Goal: Information Seeking & Learning: Learn about a topic

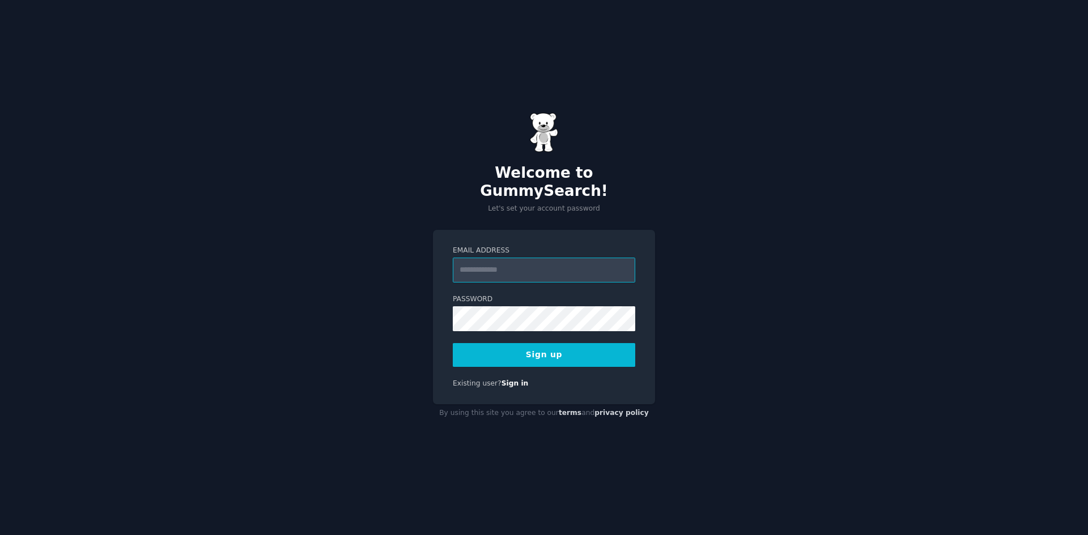
click at [525, 258] on input "Email Address" at bounding box center [544, 270] width 182 height 25
click at [794, 200] on div "Welcome to GummySearch! Let's set your account password Email Address Password …" at bounding box center [544, 267] width 1088 height 535
click at [535, 246] on label "Email Address" at bounding box center [544, 251] width 182 height 10
click at [535, 258] on input "Email Address" at bounding box center [544, 270] width 182 height 25
click at [518, 271] on input "Email Address" at bounding box center [544, 270] width 182 height 25
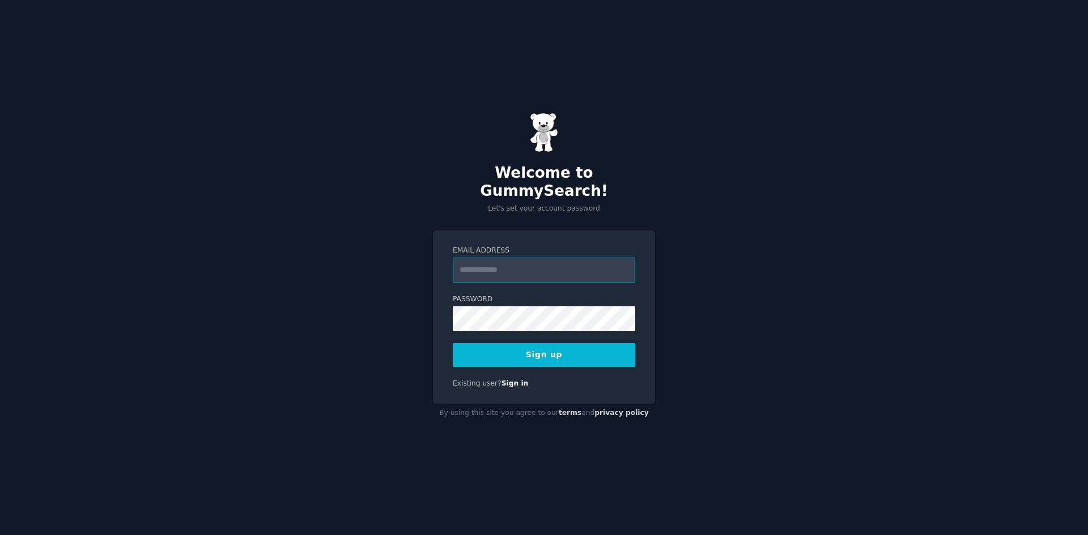
type input "**********"
click at [542, 346] on button "Sign up" at bounding box center [544, 355] width 182 height 24
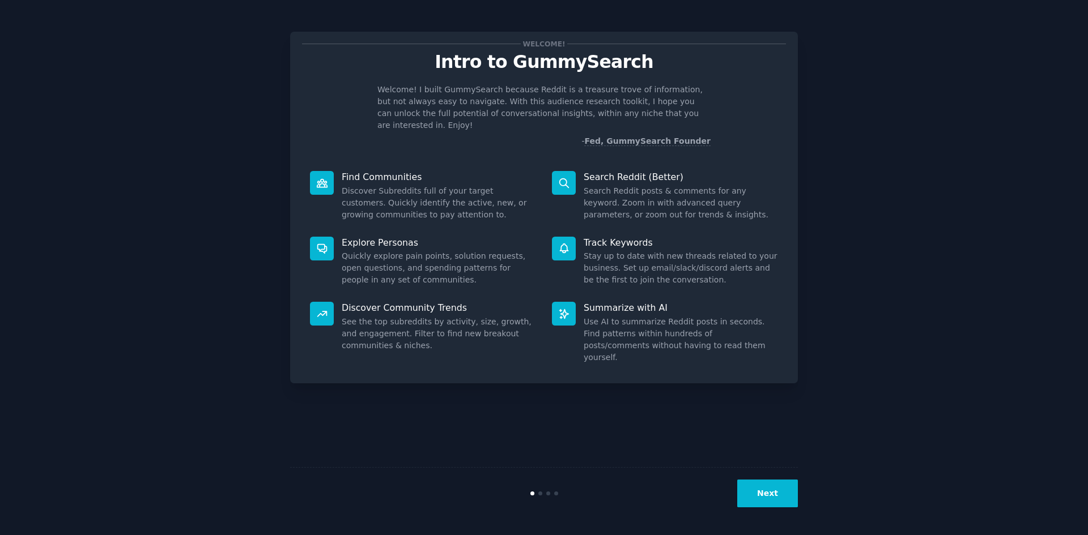
click at [781, 501] on button "Next" at bounding box center [767, 494] width 61 height 28
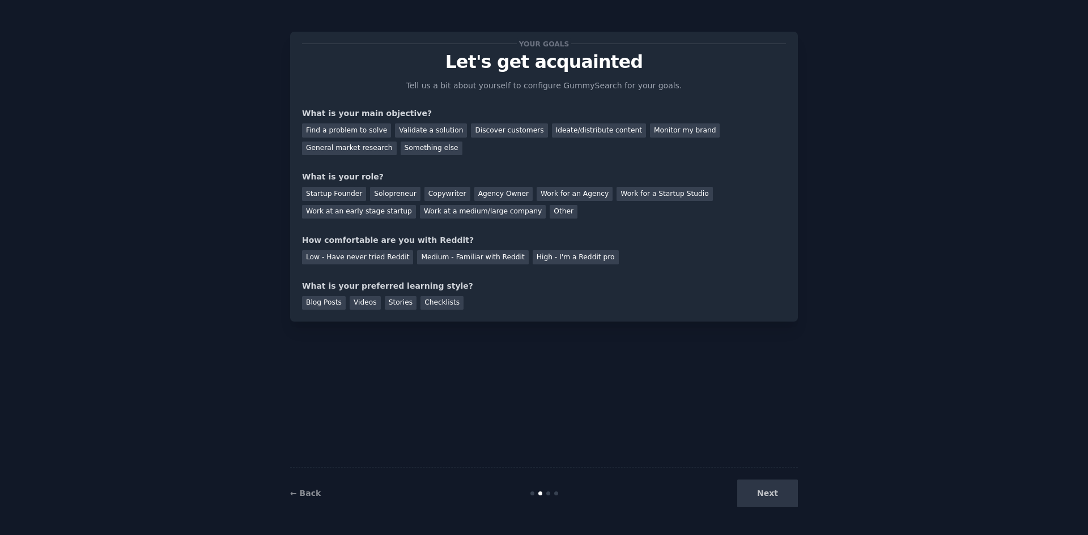
click at [766, 503] on div "Next" at bounding box center [712, 494] width 169 height 28
click at [770, 498] on div "Next" at bounding box center [712, 494] width 169 height 28
drag, startPoint x: 670, startPoint y: 456, endPoint x: 504, endPoint y: 499, distance: 171.3
click at [667, 456] on div "Your goals Let's get acquainted Tell us a bit about yourself to configure Gummy…" at bounding box center [544, 268] width 508 height 504
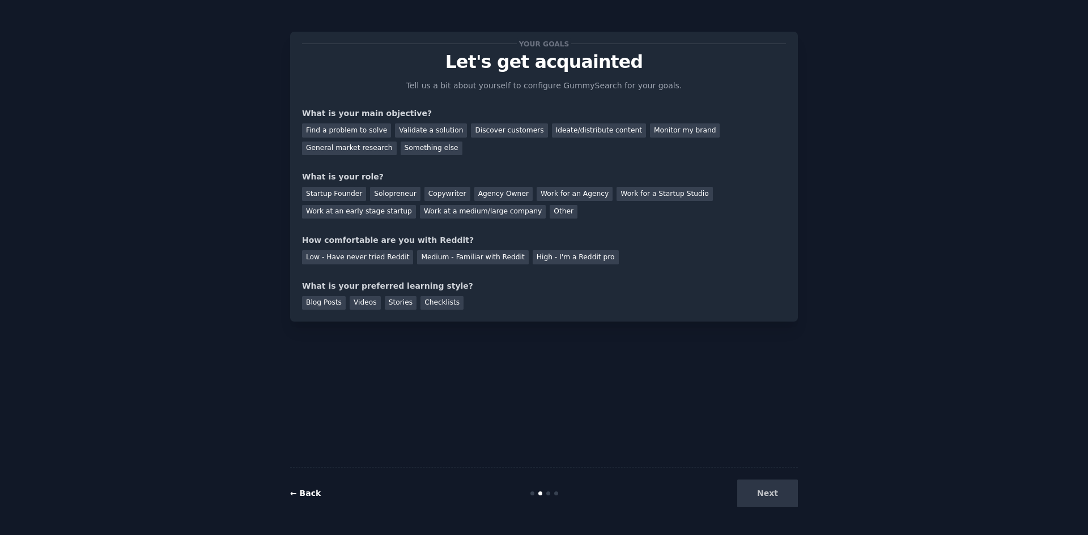
click at [301, 496] on link "← Back" at bounding box center [305, 493] width 31 height 9
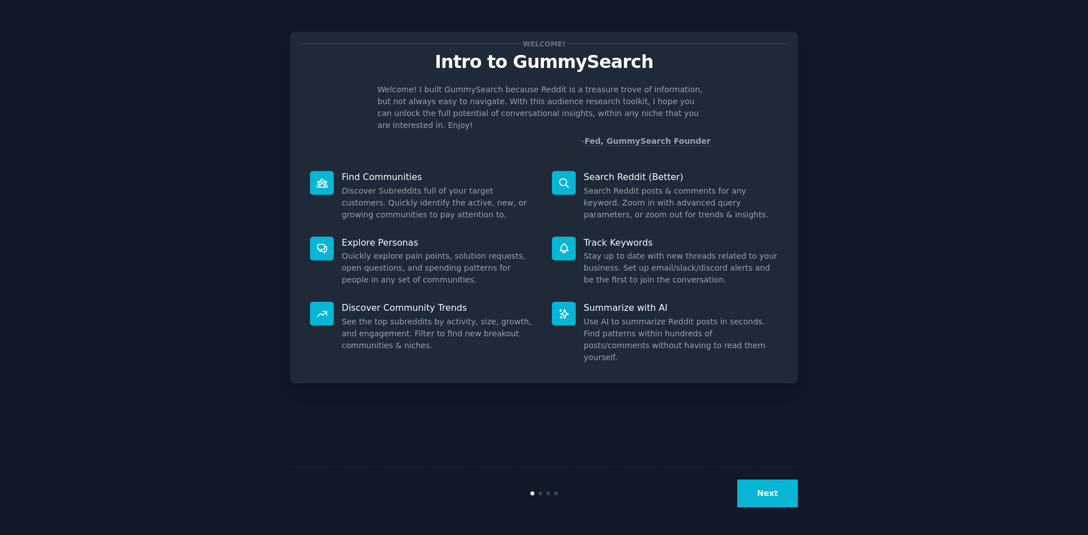
click at [785, 500] on button "Next" at bounding box center [767, 494] width 61 height 28
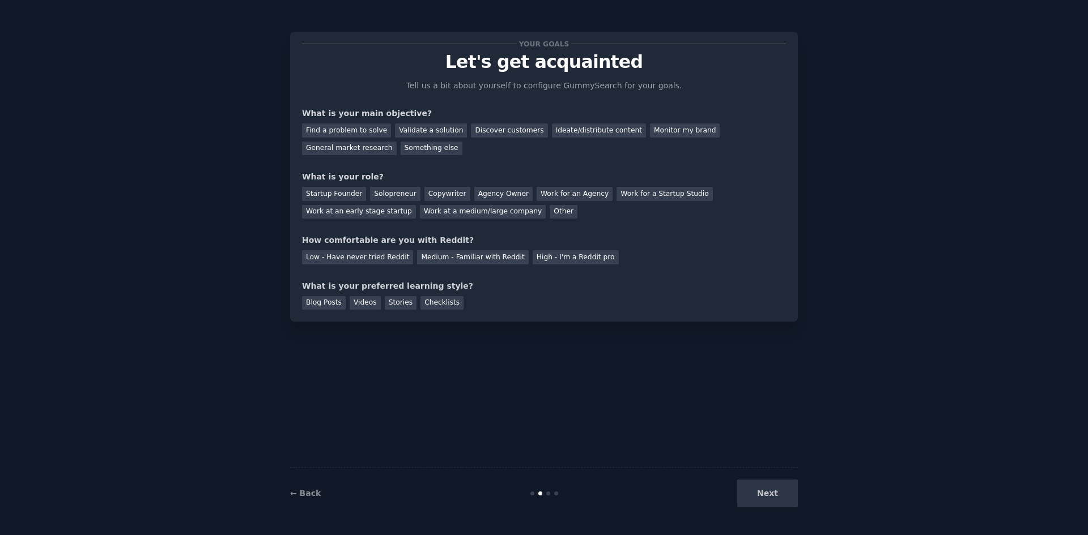
click at [582, 63] on p "Let's get acquainted" at bounding box center [544, 62] width 484 height 20
click at [566, 131] on div "Ideate/distribute content" at bounding box center [599, 130] width 94 height 14
click at [500, 132] on div "Discover customers" at bounding box center [509, 130] width 76 height 14
click at [556, 131] on div "Ideate/distribute content" at bounding box center [599, 130] width 94 height 14
click at [650, 128] on div "Monitor my brand" at bounding box center [685, 130] width 70 height 14
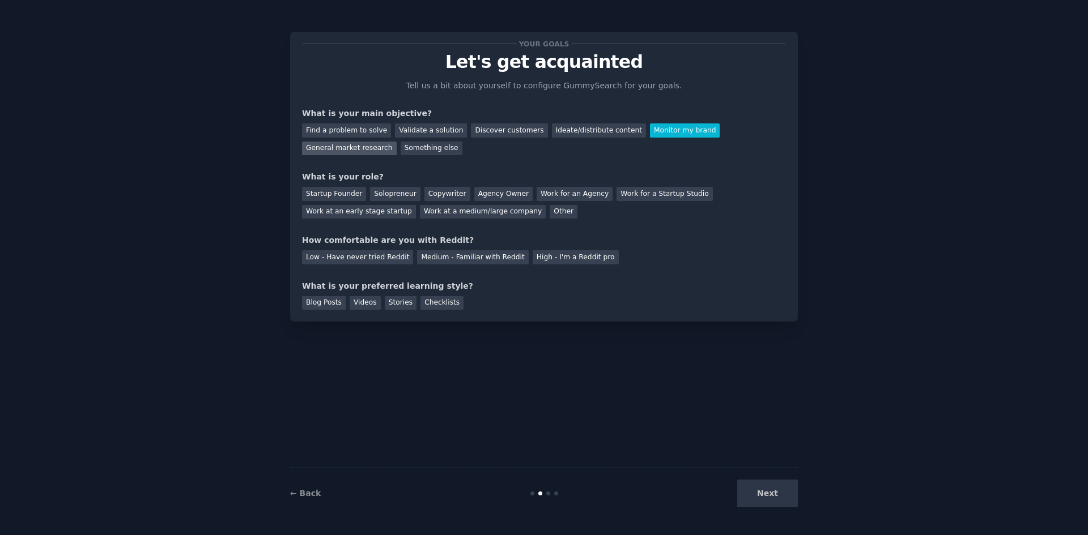
click at [397, 142] on div "General market research" at bounding box center [349, 149] width 95 height 14
drag, startPoint x: 338, startPoint y: 151, endPoint x: 597, endPoint y: 152, distance: 258.9
click at [401, 151] on div "Something else" at bounding box center [432, 149] width 62 height 14
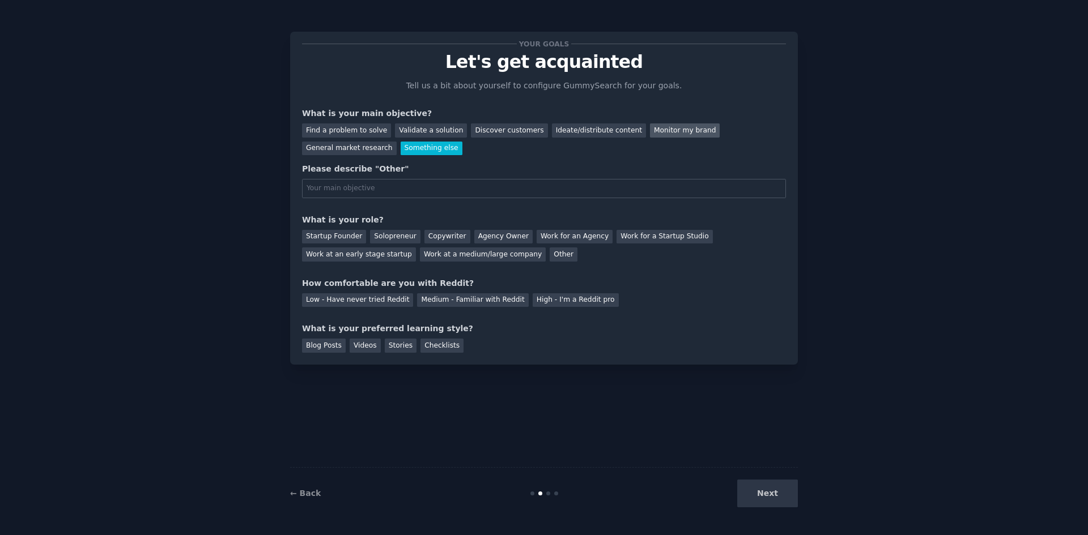
click at [650, 131] on div "Monitor my brand" at bounding box center [685, 130] width 70 height 14
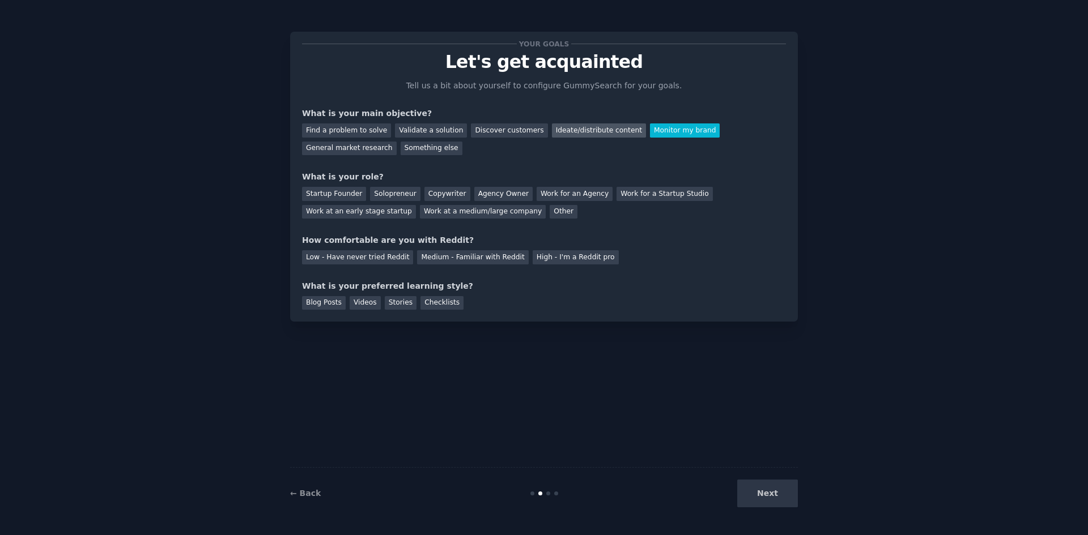
click at [566, 134] on div "Ideate/distribute content" at bounding box center [599, 130] width 94 height 14
click at [495, 137] on div "Discover customers" at bounding box center [509, 130] width 76 height 14
click at [335, 195] on div "Startup Founder" at bounding box center [334, 194] width 64 height 14
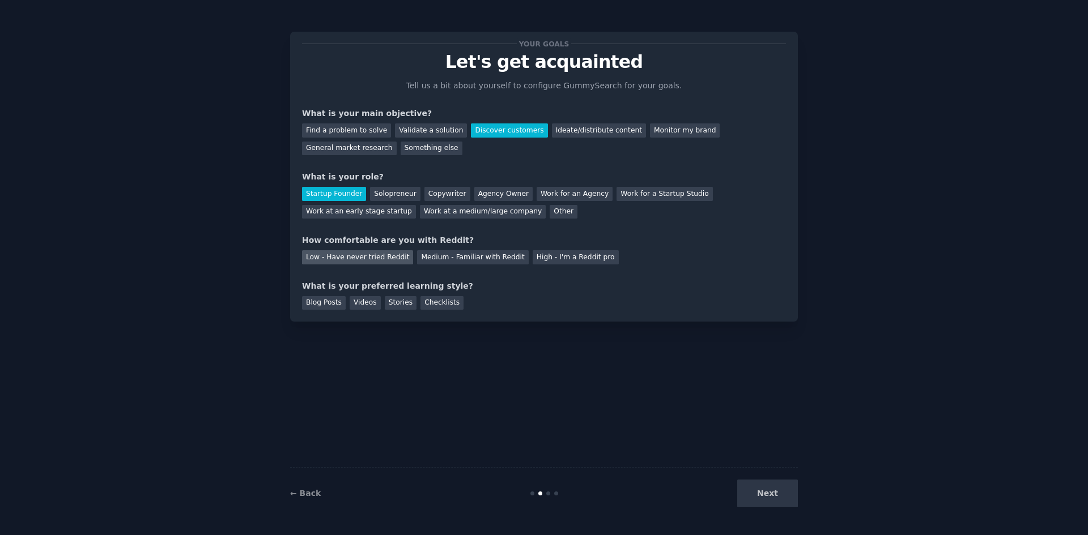
click at [367, 263] on div "Low - Have never tried Reddit" at bounding box center [357, 257] width 111 height 14
click at [320, 305] on div "Blog Posts" at bounding box center [324, 303] width 44 height 14
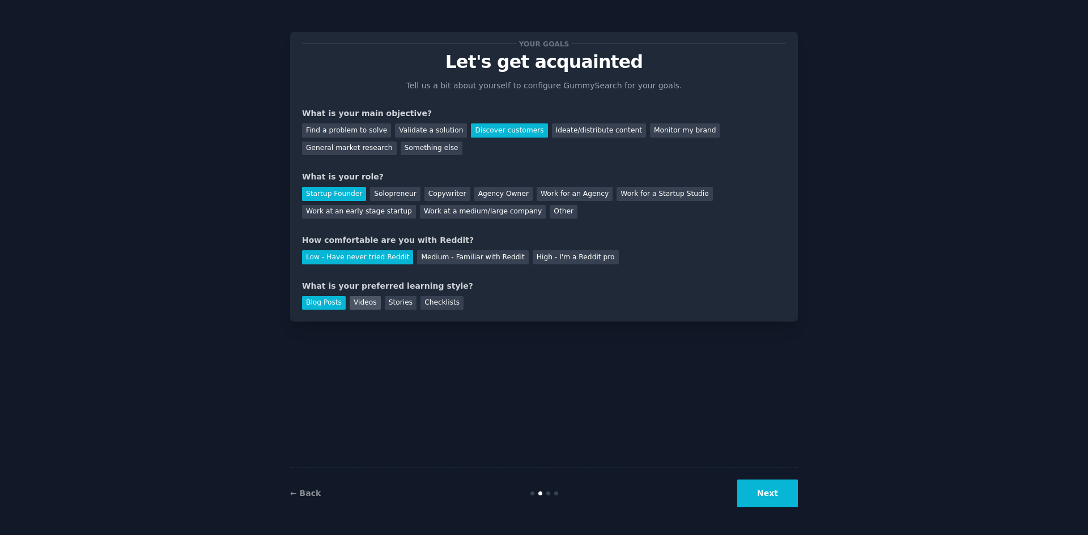
click at [357, 304] on div "Videos" at bounding box center [365, 303] width 31 height 14
click at [405, 303] on div "Stories" at bounding box center [401, 303] width 32 height 14
click at [432, 303] on div "Checklists" at bounding box center [441, 303] width 43 height 14
click at [321, 303] on div "Blog Posts" at bounding box center [324, 303] width 44 height 14
click at [359, 308] on div "Videos" at bounding box center [365, 303] width 31 height 14
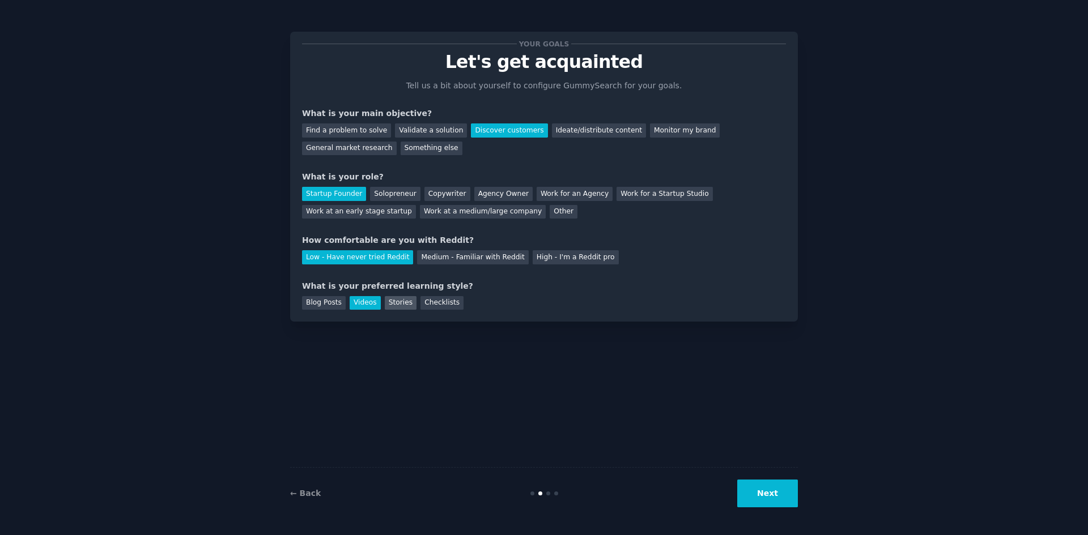
click at [396, 305] on div "Stories" at bounding box center [401, 303] width 32 height 14
click at [365, 302] on div "Videos" at bounding box center [365, 303] width 31 height 14
drag, startPoint x: 326, startPoint y: 302, endPoint x: 333, endPoint y: 313, distance: 12.9
click at [326, 302] on div "Blog Posts" at bounding box center [324, 303] width 44 height 14
click at [391, 303] on div "Stories" at bounding box center [401, 303] width 32 height 14
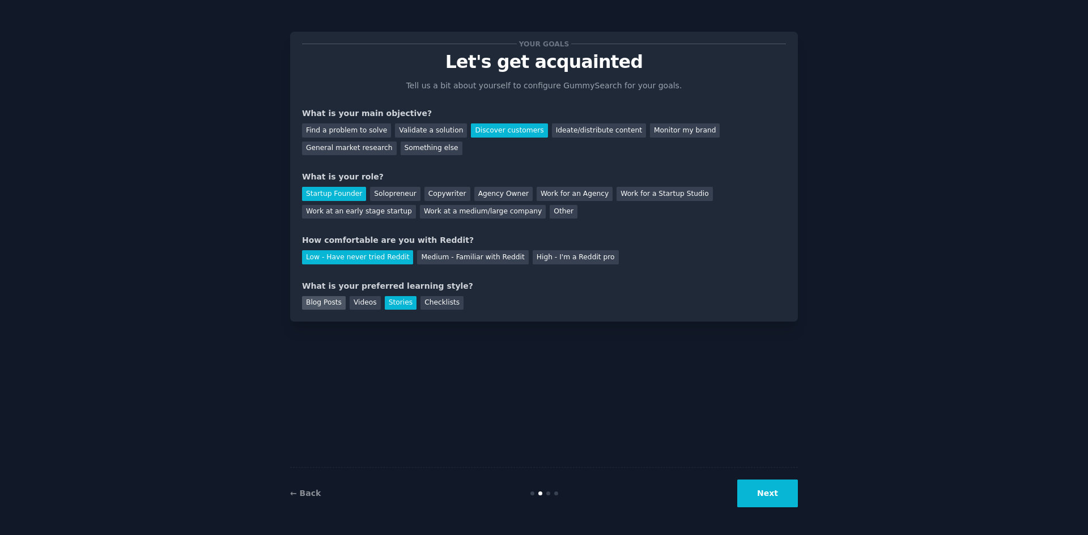
click at [317, 304] on div "Blog Posts" at bounding box center [324, 303] width 44 height 14
click at [385, 304] on div "Stories" at bounding box center [401, 303] width 32 height 14
click at [376, 307] on div "Blog Posts Videos Stories Checklists" at bounding box center [544, 301] width 484 height 18
click at [365, 305] on div "Videos" at bounding box center [365, 303] width 31 height 14
click at [392, 308] on div "Stories" at bounding box center [401, 303] width 32 height 14
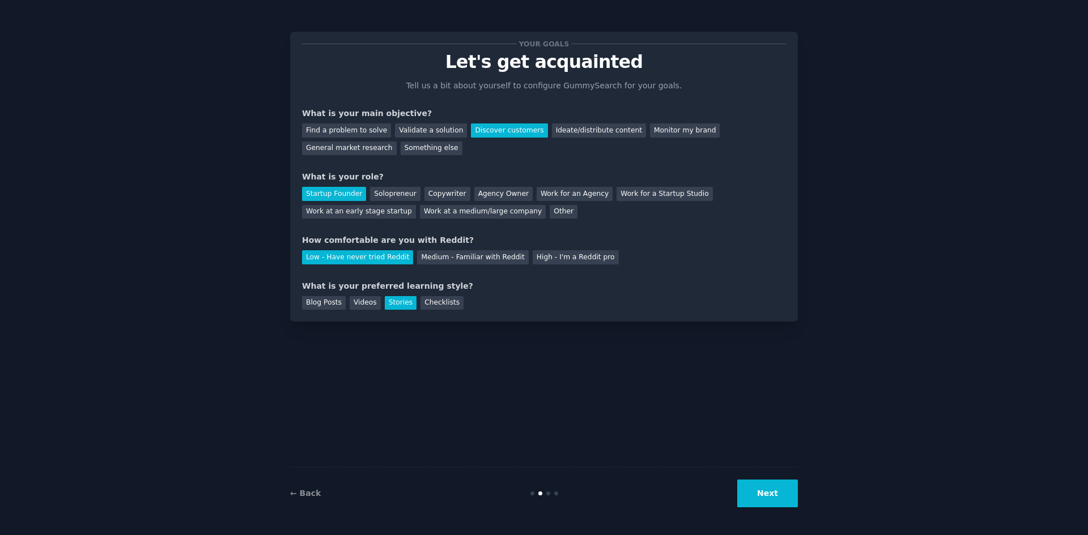
click at [774, 491] on button "Next" at bounding box center [767, 494] width 61 height 28
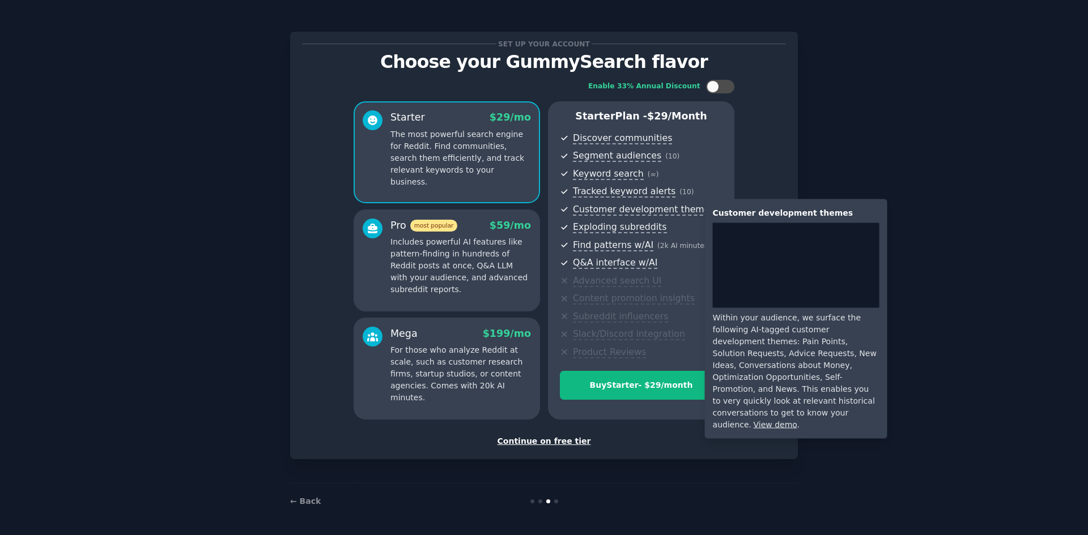
click at [658, 211] on span "Customer development themes" at bounding box center [644, 210] width 142 height 12
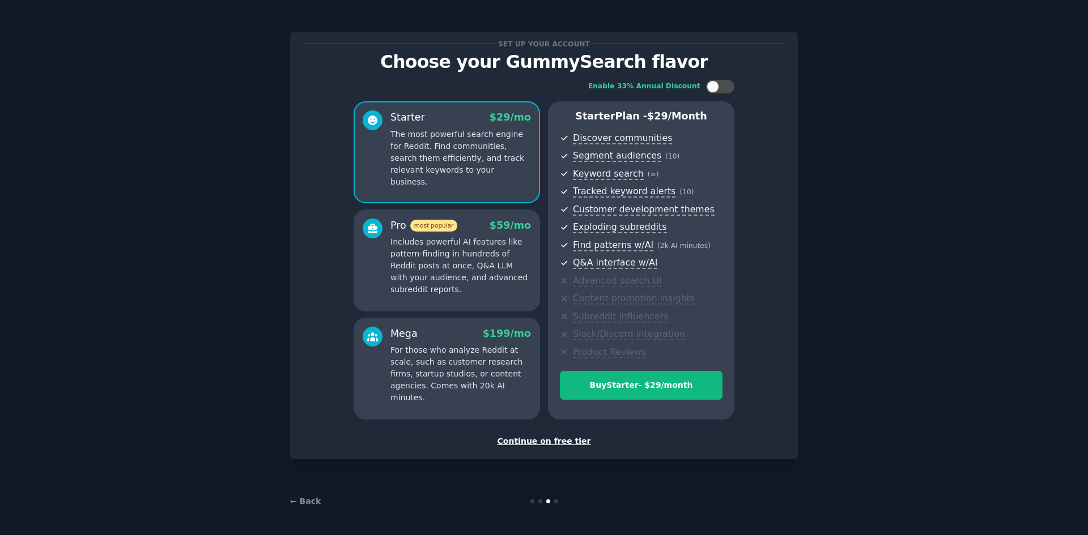
click at [556, 442] on div "Continue on free tier" at bounding box center [544, 442] width 484 height 12
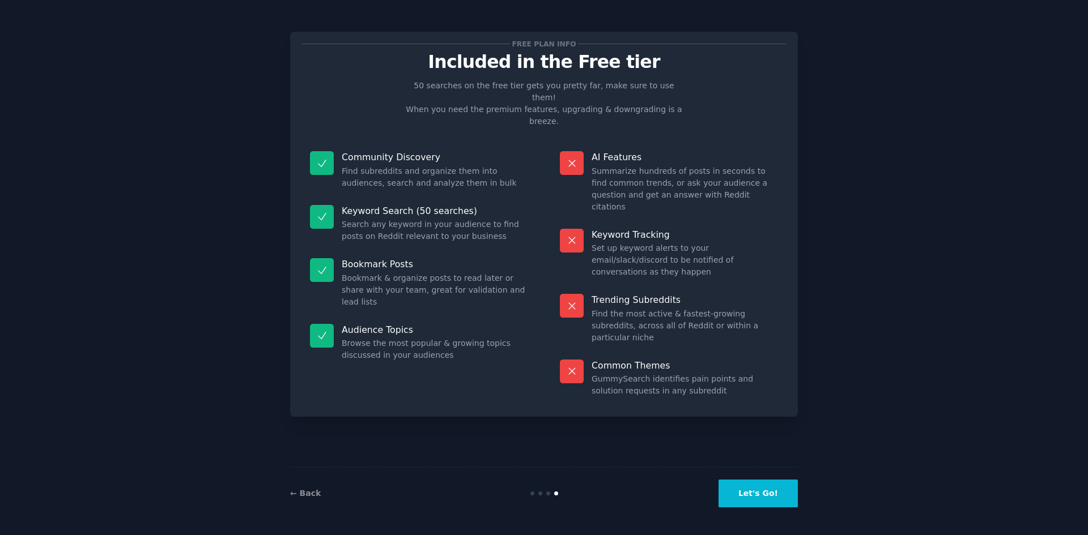
click at [774, 509] on div "← Back Let's Go!" at bounding box center [544, 493] width 508 height 52
click at [772, 498] on button "Let's Go!" at bounding box center [757, 494] width 79 height 28
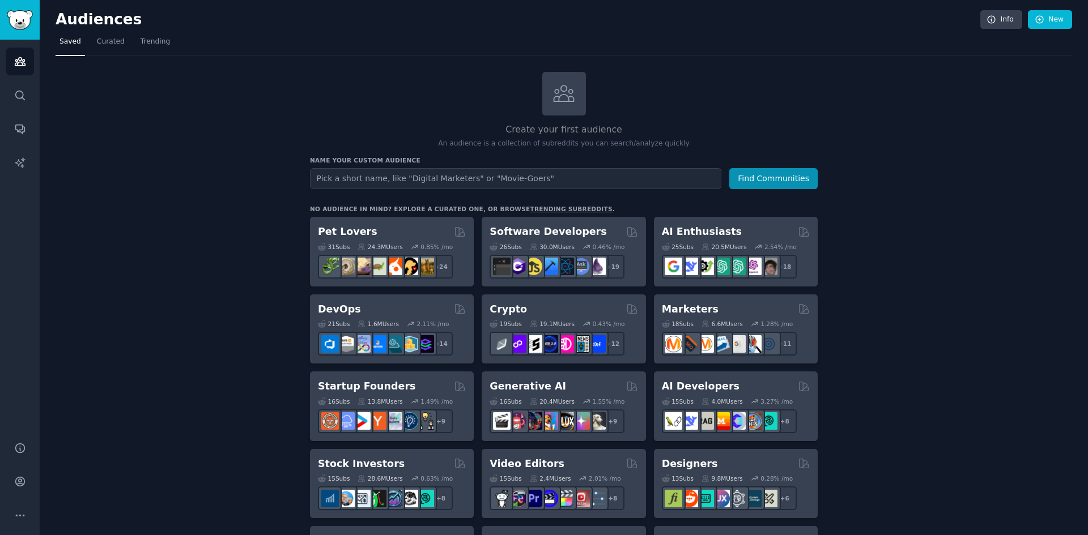
click at [467, 179] on input "text" at bounding box center [515, 178] width 411 height 21
type input "conteudo adulto"
click at [729, 168] on button "Find Communities" at bounding box center [773, 178] width 88 height 21
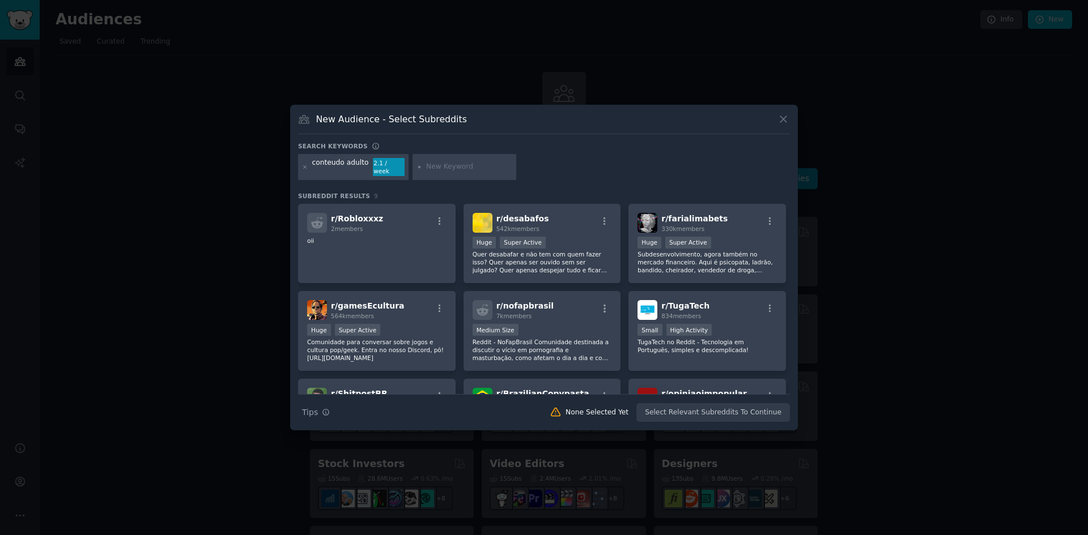
click at [337, 165] on div "conteudo adulto" at bounding box center [340, 167] width 57 height 18
click at [302, 168] on icon at bounding box center [305, 167] width 6 height 6
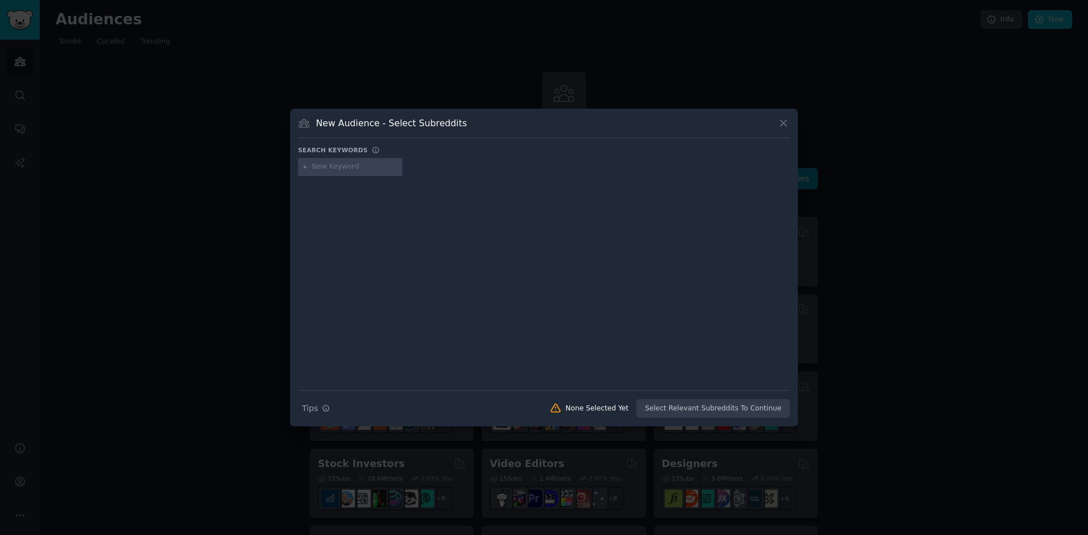
drag, startPoint x: 314, startPoint y: 168, endPoint x: 321, endPoint y: 169, distance: 7.0
click at [316, 168] on input "text" at bounding box center [355, 167] width 86 height 10
type input "onlyfans"
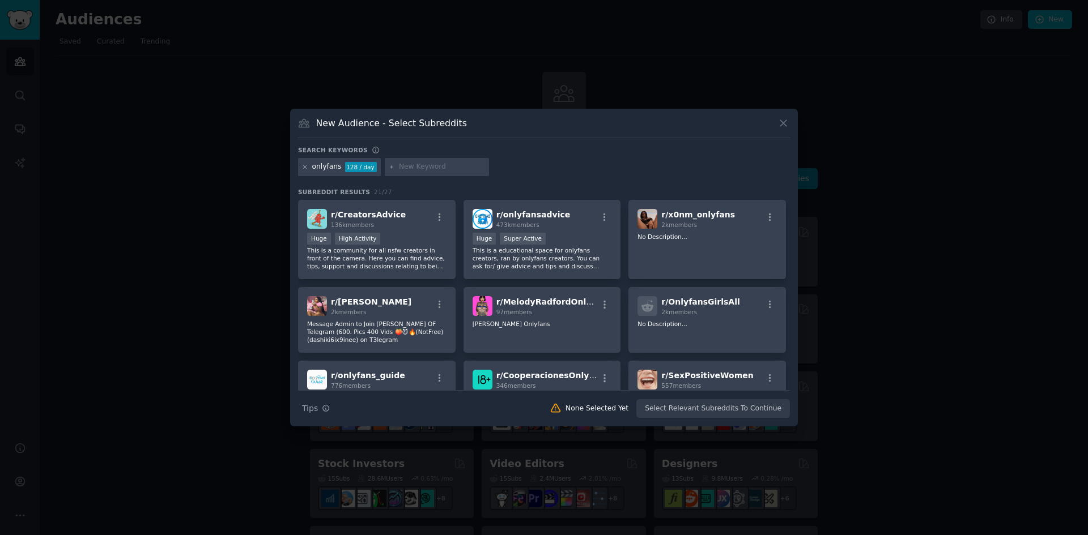
click at [303, 166] on icon at bounding box center [305, 167] width 6 height 6
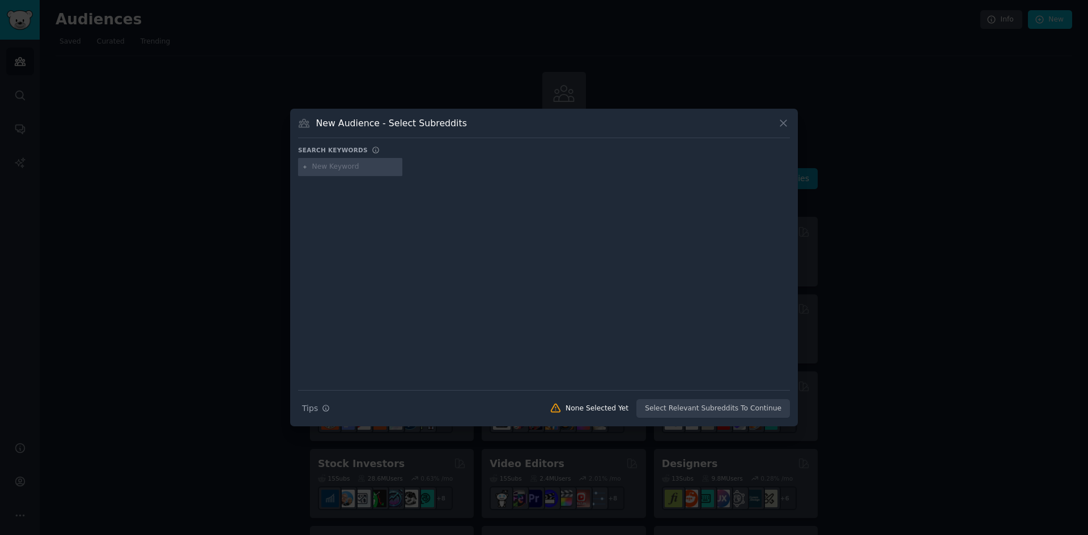
click at [362, 168] on input "text" at bounding box center [355, 167] width 86 height 10
type input "onlyfans"
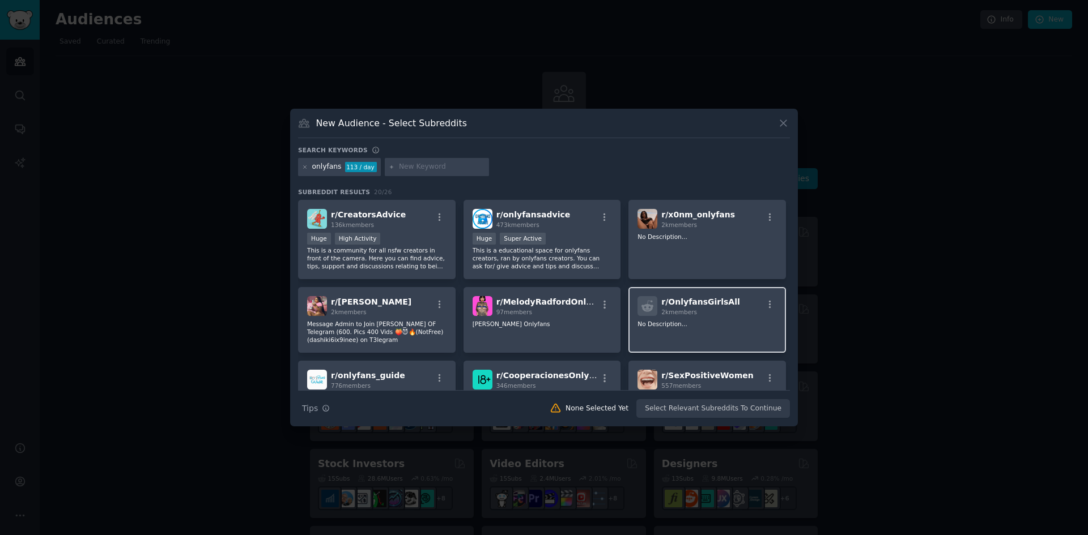
click at [702, 309] on div "2k members" at bounding box center [700, 312] width 78 height 8
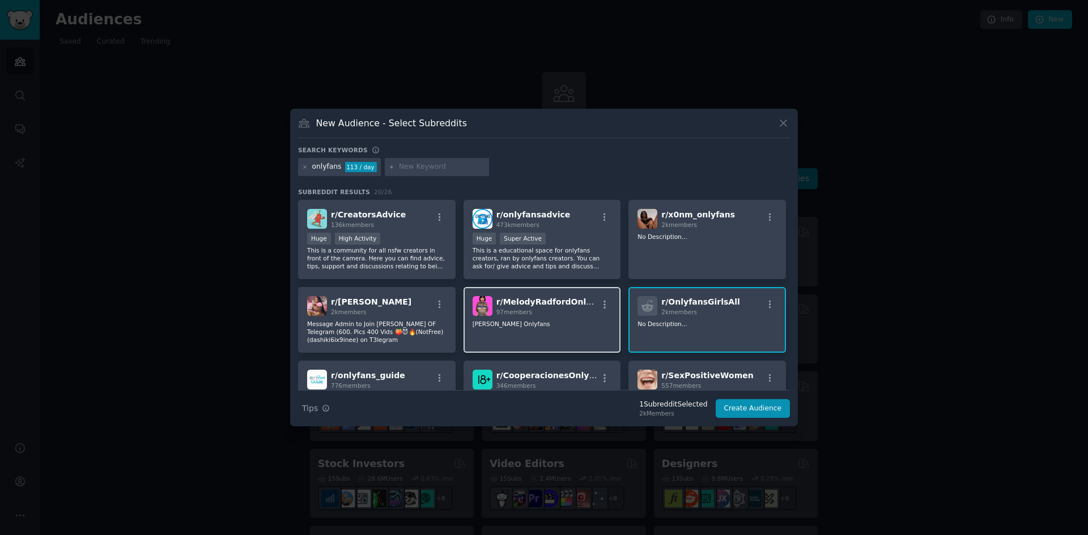
click at [565, 313] on div "97 members" at bounding box center [546, 312] width 101 height 8
click at [681, 309] on span "2k members" at bounding box center [679, 312] width 36 height 7
click at [552, 306] on span "r/ MelodyRadfordOnlyfans" at bounding box center [553, 301] width 114 height 9
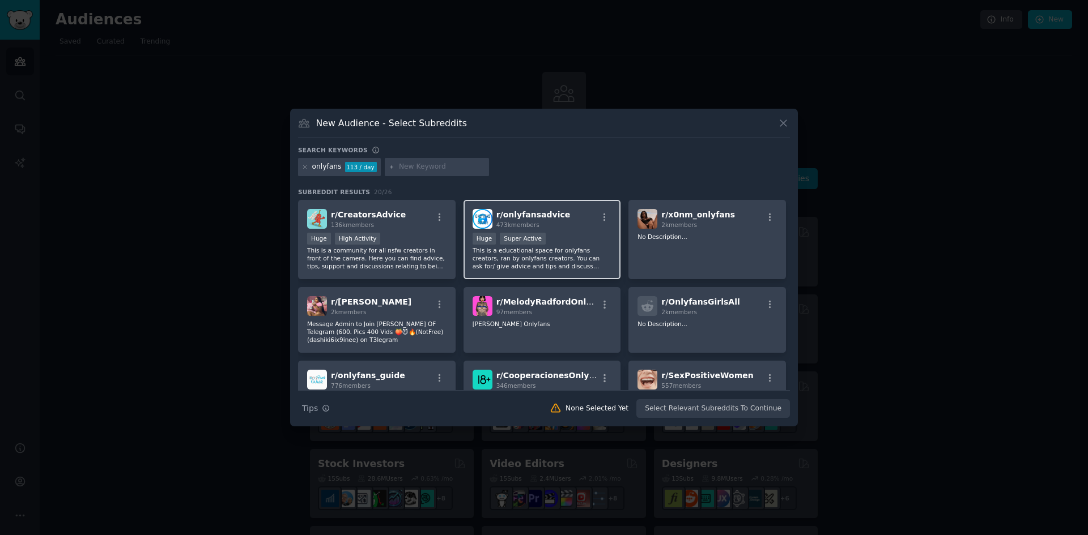
click at [548, 260] on p "This is a educational space for onlyfans creators, ran by onlyfans creators. Yo…" at bounding box center [541, 258] width 139 height 24
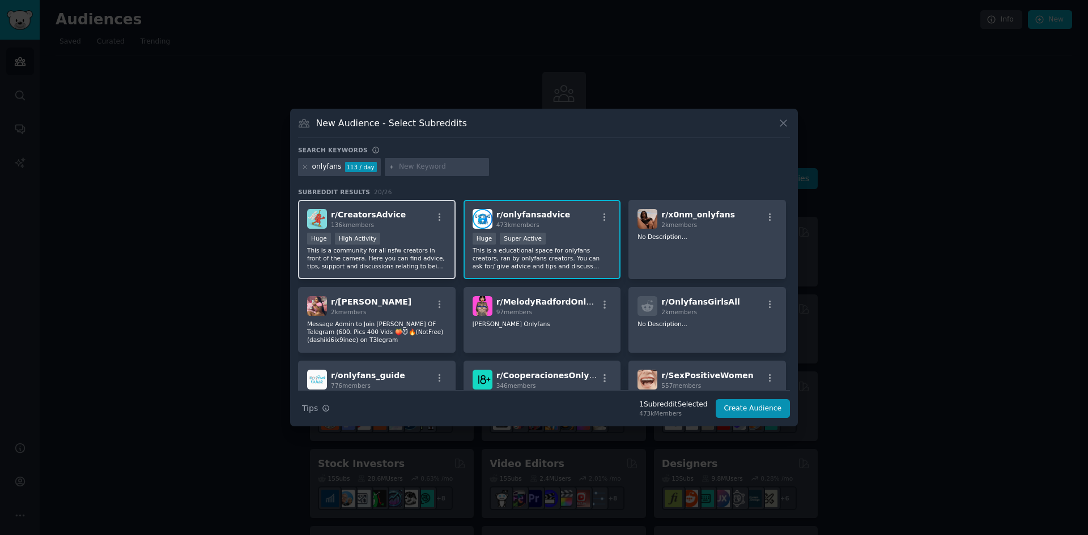
click at [374, 221] on div "136k members" at bounding box center [368, 225] width 75 height 8
click at [522, 258] on p "This is a educational space for onlyfans creators, ran by onlyfans creators. Yo…" at bounding box center [541, 258] width 139 height 24
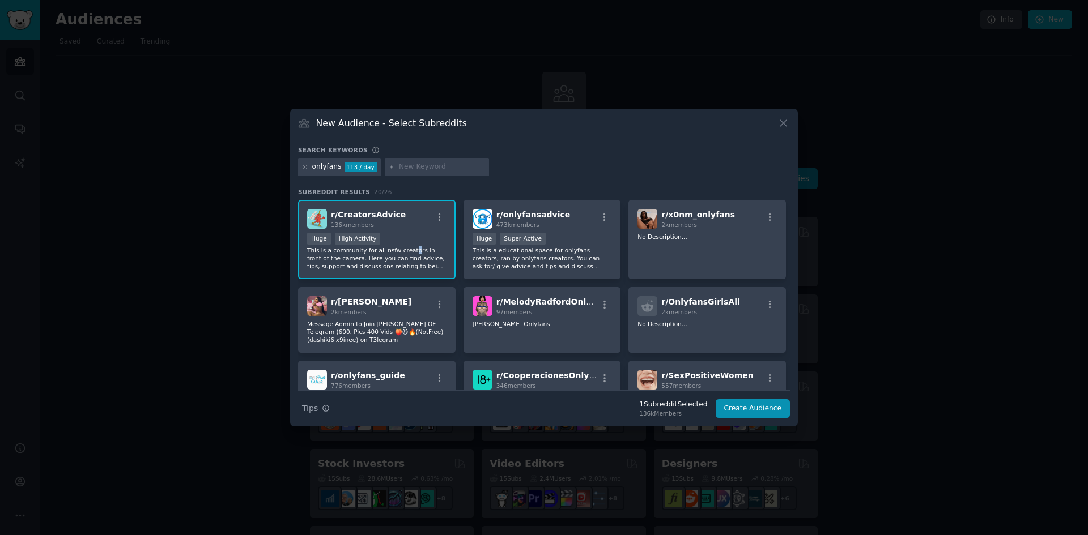
click at [405, 252] on p "This is a community for all nsfw creators in front of the camera. Here you can …" at bounding box center [376, 258] width 139 height 24
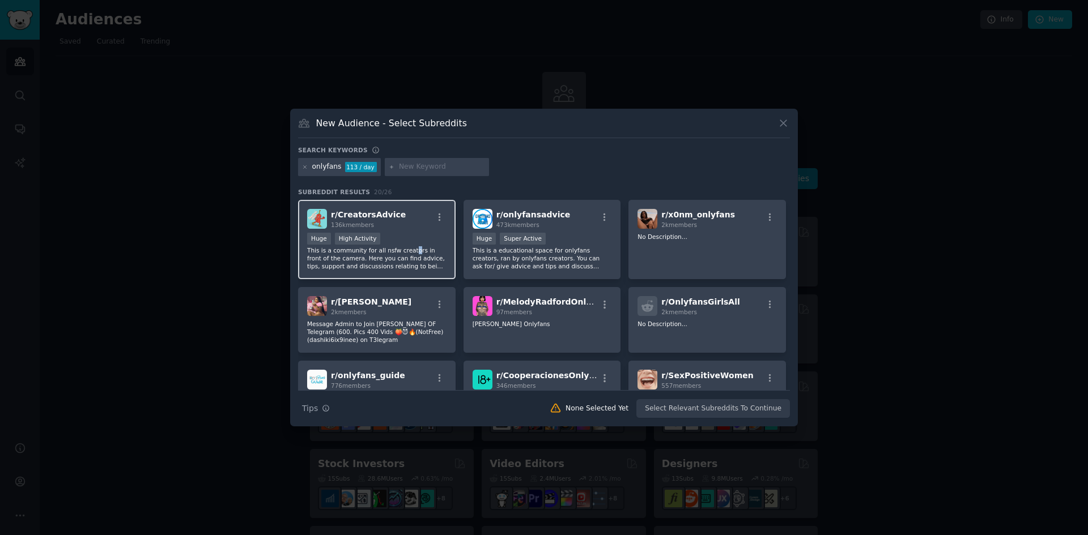
click at [405, 252] on p "This is a community for all nsfw creators in front of the camera. Here you can …" at bounding box center [376, 258] width 139 height 24
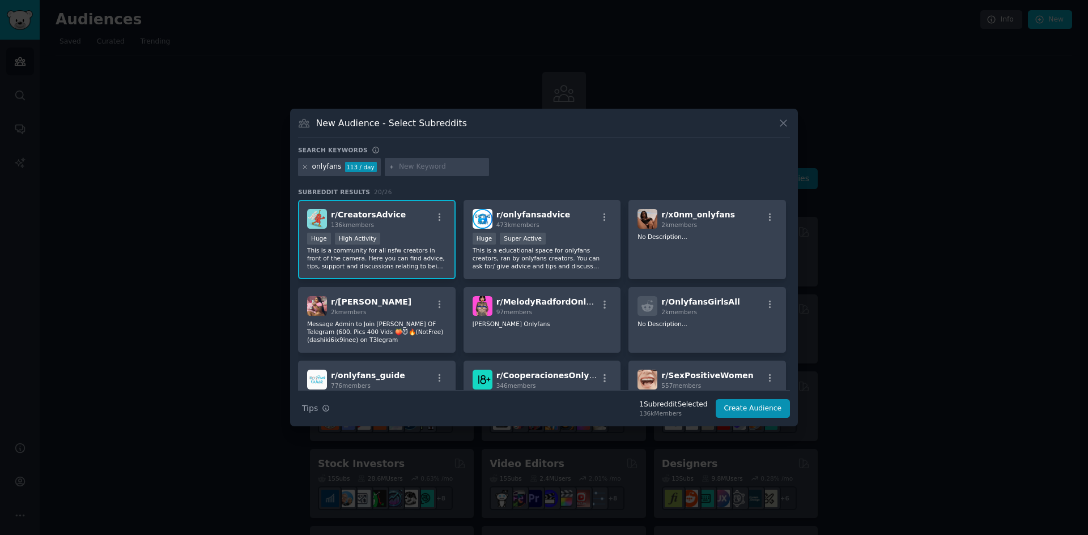
click at [305, 167] on icon at bounding box center [305, 167] width 6 height 6
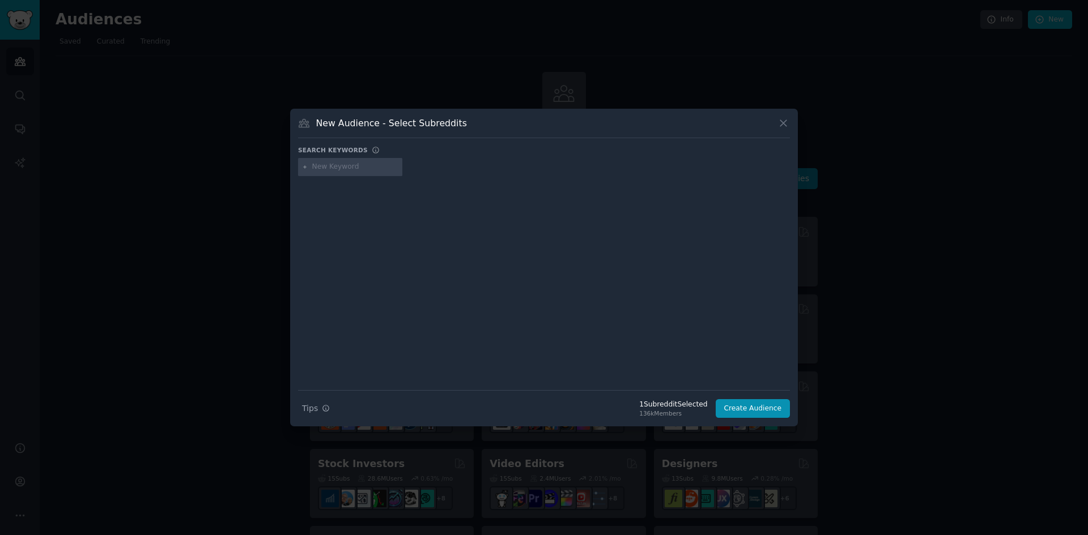
click at [332, 164] on input "text" at bounding box center [355, 167] width 86 height 10
click at [335, 168] on input "text" at bounding box center [355, 167] width 86 height 10
type input "criador de conteudo"
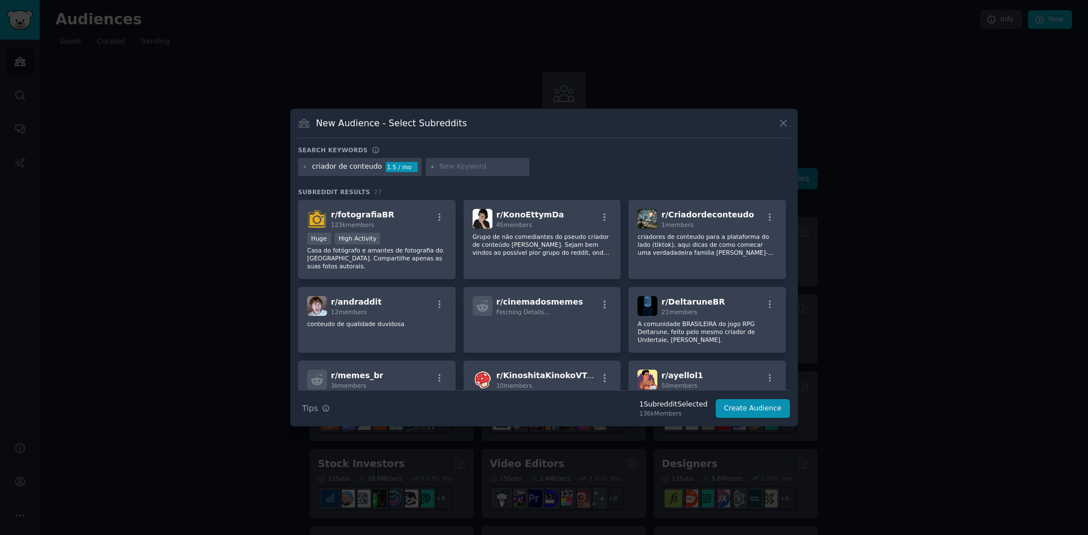
click at [338, 167] on div "criador de conteudo" at bounding box center [347, 167] width 70 height 10
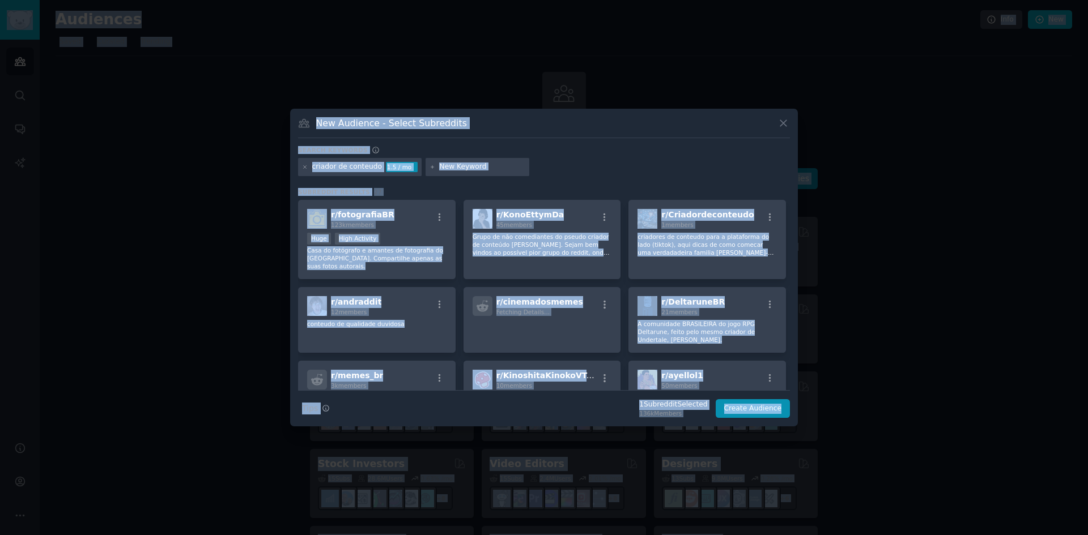
click at [341, 170] on div "criador de conteudo" at bounding box center [347, 167] width 70 height 10
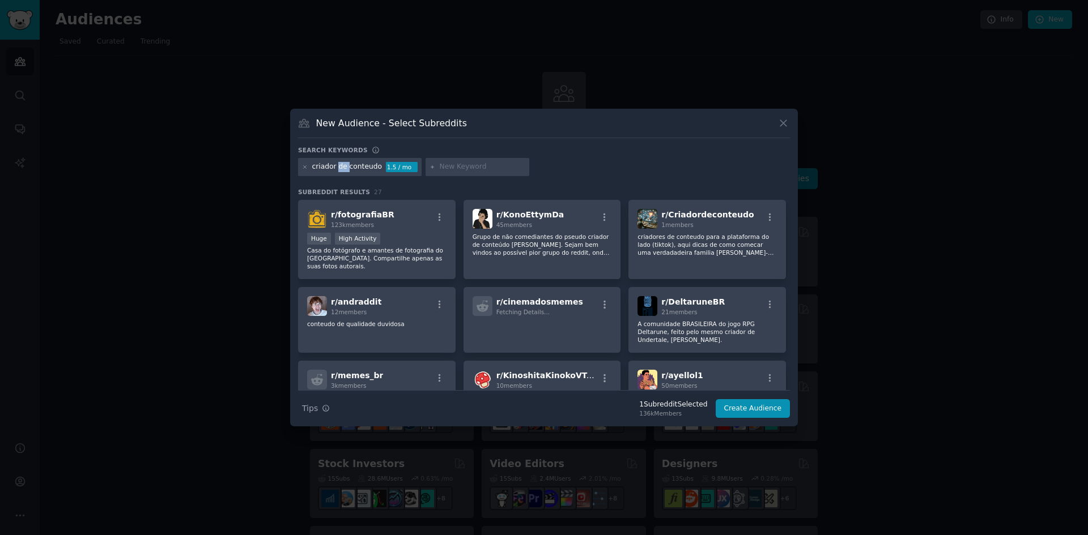
click at [341, 170] on div "criador de conteudo" at bounding box center [347, 167] width 70 height 10
click at [304, 165] on icon at bounding box center [305, 167] width 6 height 6
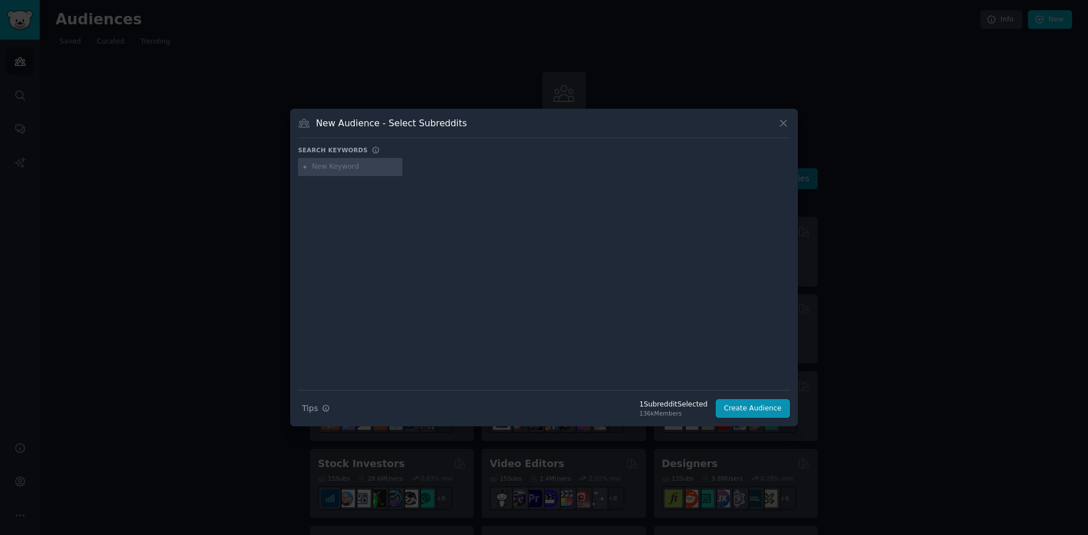
click at [339, 165] on input "text" at bounding box center [355, 167] width 86 height 10
type input "privacy"
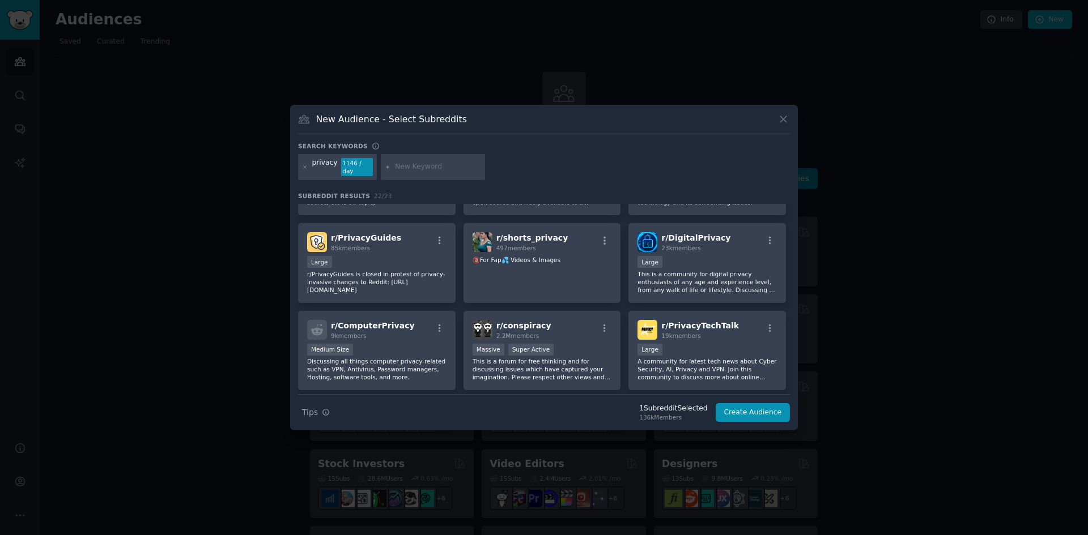
scroll to position [66, 0]
click at [306, 168] on icon at bounding box center [305, 166] width 3 height 3
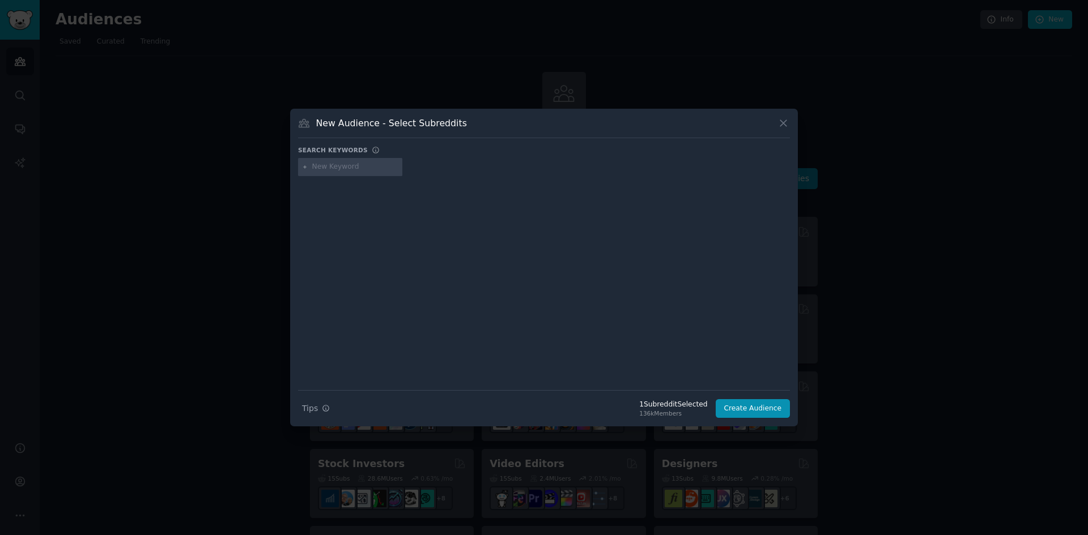
click at [326, 165] on input "text" at bounding box center [355, 167] width 86 height 10
click at [495, 324] on div at bounding box center [544, 275] width 492 height 190
click at [340, 167] on input "only" at bounding box center [355, 167] width 86 height 10
type input "onlyfans"
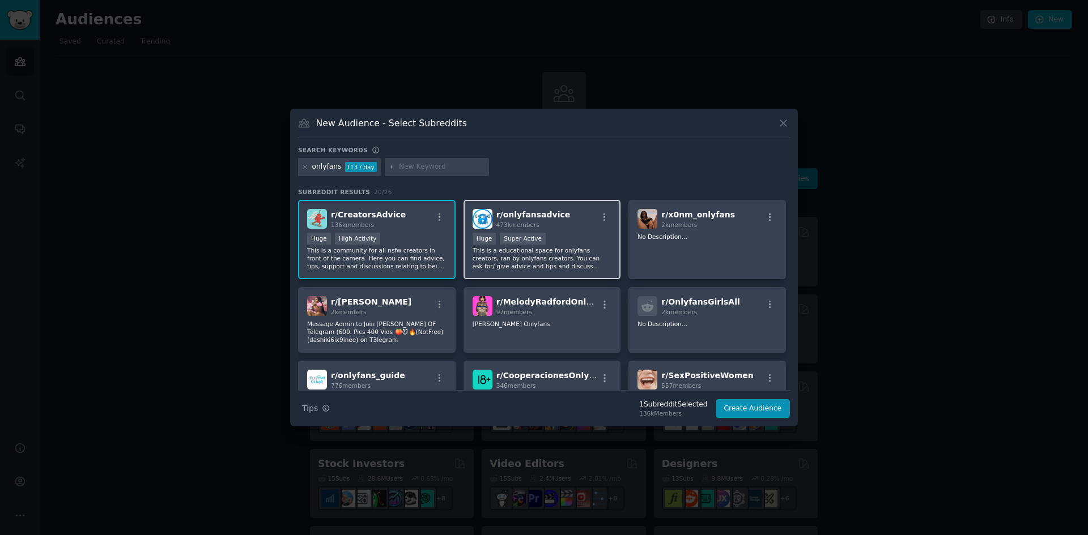
click at [519, 252] on p "This is a educational space for onlyfans creators, ran by onlyfans creators. Yo…" at bounding box center [541, 258] width 139 height 24
click at [401, 230] on div "r/ CreatorsAdvice 136k members Huge High Activity This is a community for all n…" at bounding box center [376, 240] width 157 height 80
click at [424, 231] on div "r/ CreatorsAdvice 136k members Huge High Activity This is a community for all n…" at bounding box center [376, 240] width 157 height 80
drag, startPoint x: 521, startPoint y: 245, endPoint x: 490, endPoint y: 250, distance: 31.0
click at [520, 245] on div "100,000 - 1,000,000 members Huge Super Active" at bounding box center [541, 240] width 139 height 14
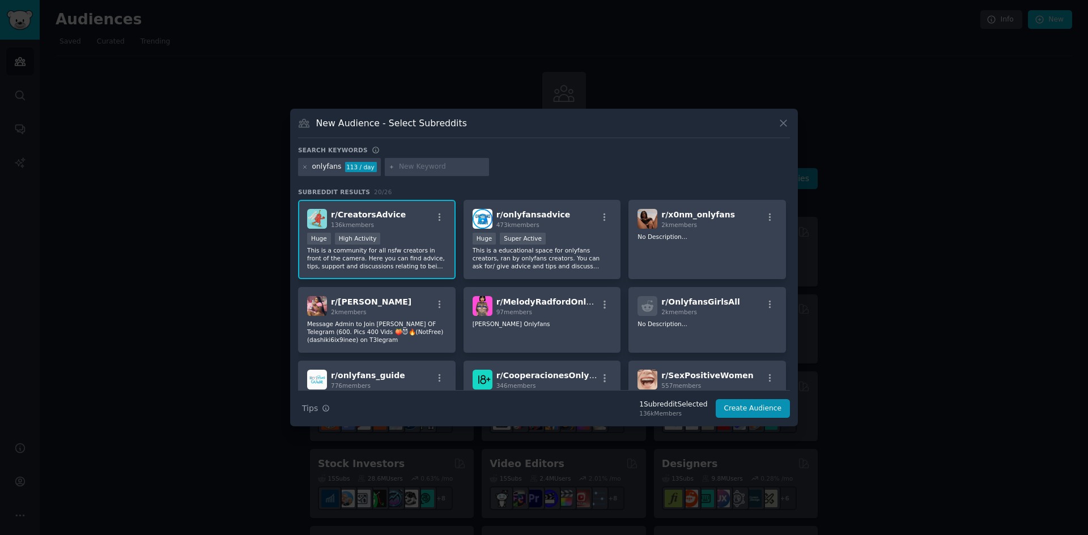
click at [374, 239] on div "High Activity" at bounding box center [358, 239] width 46 height 12
click at [340, 314] on span "2k members" at bounding box center [349, 312] width 36 height 7
click at [390, 252] on p "This is a community for all nsfw creators in front of the camera. Here you can …" at bounding box center [376, 258] width 139 height 24
click at [385, 270] on p "Message Admin to Join Emily OF Telegram (600. Pics 400 Vids 🍑😈🔥(NotFree) (dashi…" at bounding box center [376, 258] width 139 height 24
click at [402, 229] on div "r/ CreatorsAdvice 136k members >= 80th percentile for submissions / day Huge Hi…" at bounding box center [376, 240] width 157 height 80
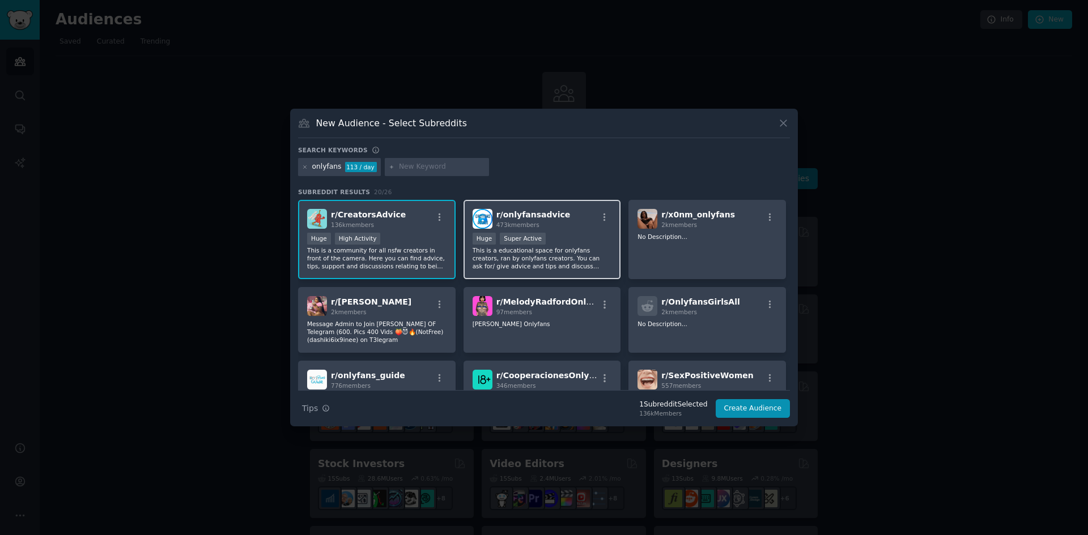
click at [578, 251] on p "This is a educational space for onlyfans creators, ran by onlyfans creators. Yo…" at bounding box center [541, 258] width 139 height 24
click at [380, 237] on div ">= 80th percentile for submissions / day Huge High Activity" at bounding box center [376, 240] width 139 height 14
click at [435, 215] on icon "button" at bounding box center [440, 217] width 10 height 10
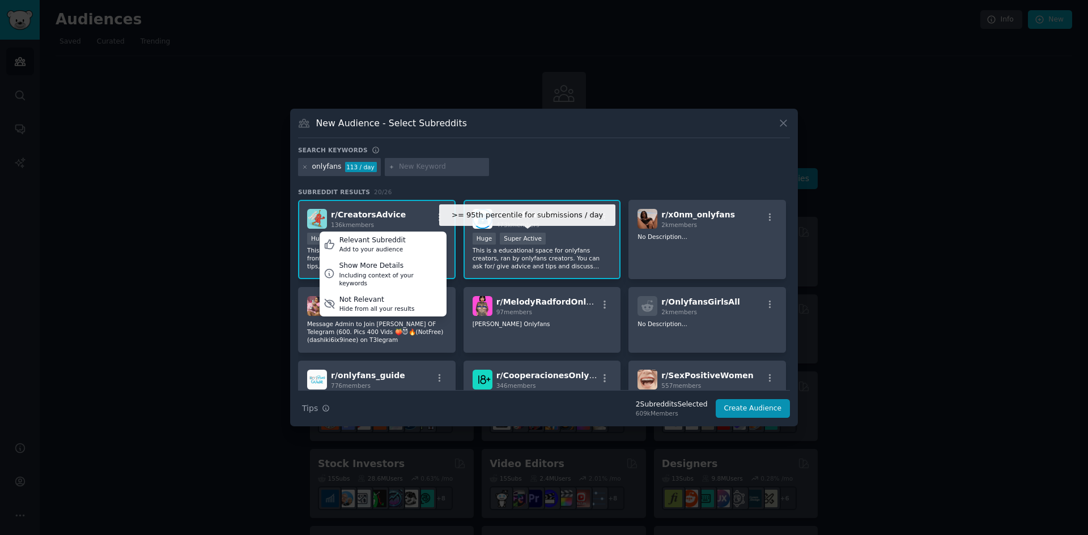
click at [512, 233] on div "Super Active" at bounding box center [523, 239] width 46 height 12
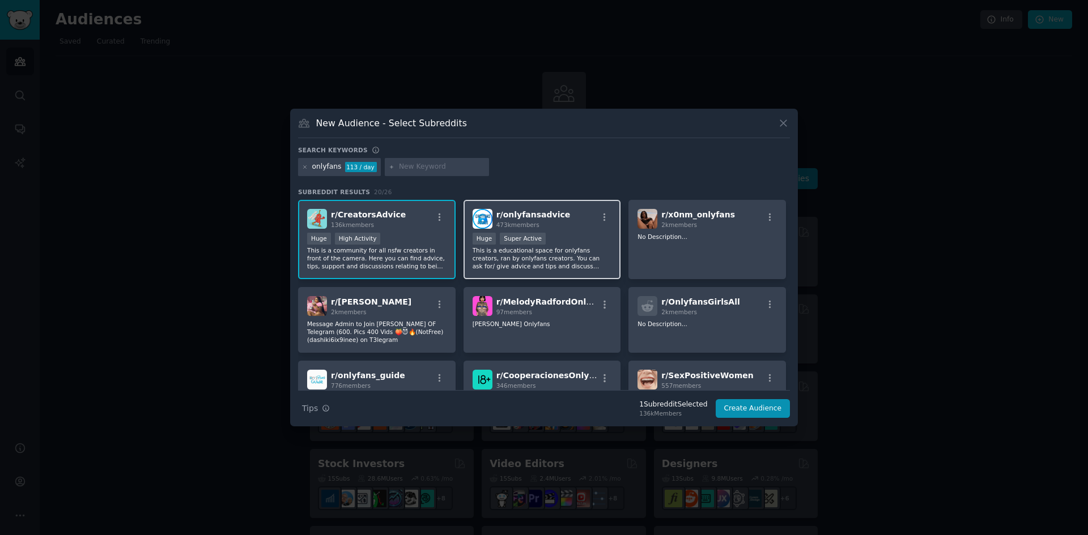
click at [551, 242] on div ">= 95th percentile for submissions / day Huge Super Active" at bounding box center [541, 240] width 139 height 14
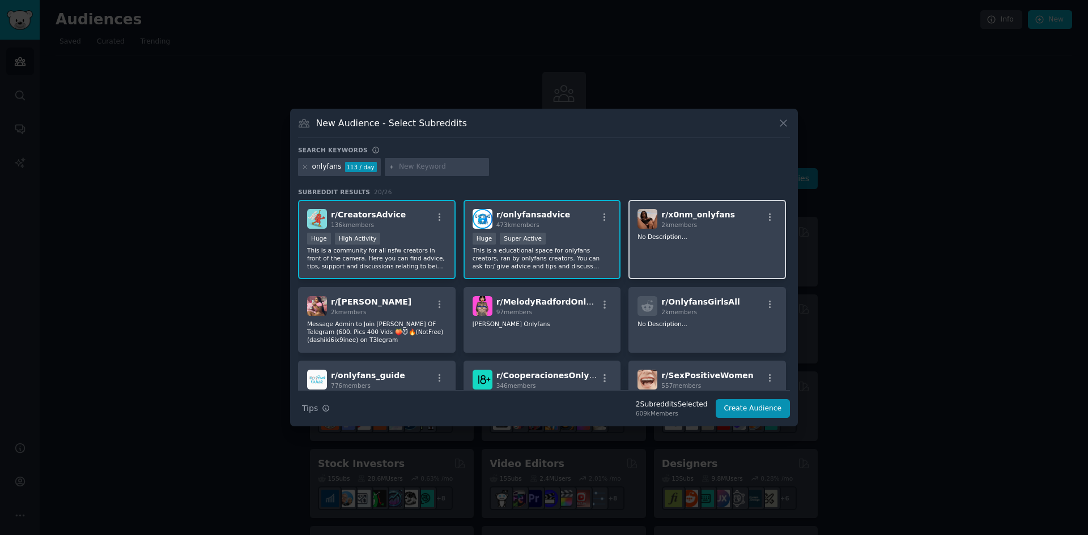
click at [727, 256] on div "r/ x0nm_onlyfans 2k members No Description..." at bounding box center [706, 240] width 157 height 80
click at [421, 244] on div ">= 80th percentile for submissions / day Huge High Activity" at bounding box center [376, 240] width 139 height 14
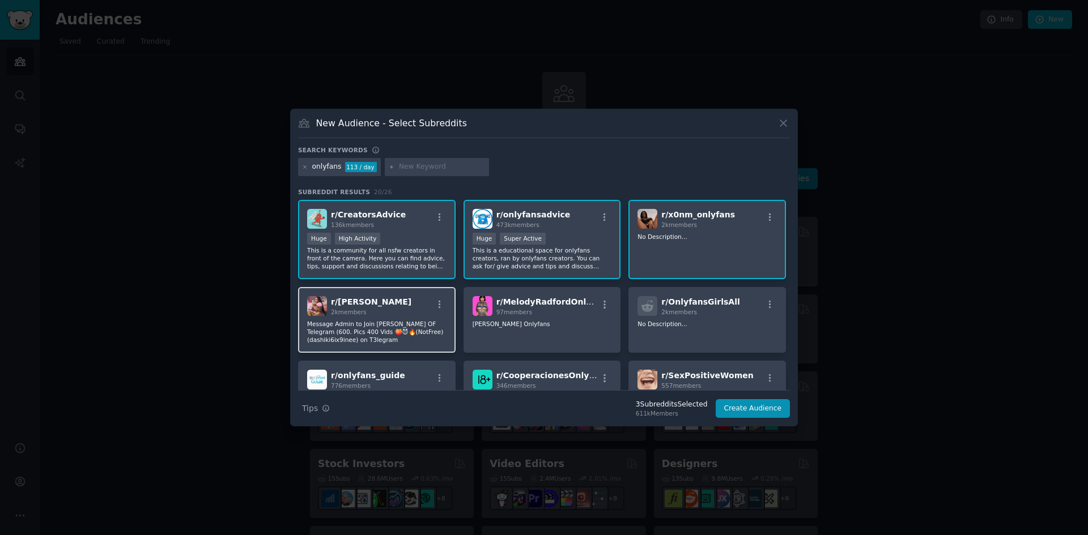
click at [419, 295] on div "r/ Emily_Ears_Onlyfans 2k members Message Admin to Join Emily OF Telegram (600.…" at bounding box center [376, 320] width 157 height 66
click at [385, 228] on div "136k members" at bounding box center [368, 225] width 75 height 8
click at [359, 203] on div "r/ CreatorsAdvice 136k members >= 80th percentile for submissions / day Huge Hi…" at bounding box center [376, 240] width 157 height 80
click at [342, 191] on span "Subreddit Results" at bounding box center [334, 192] width 72 height 8
click at [302, 167] on icon at bounding box center [305, 167] width 6 height 6
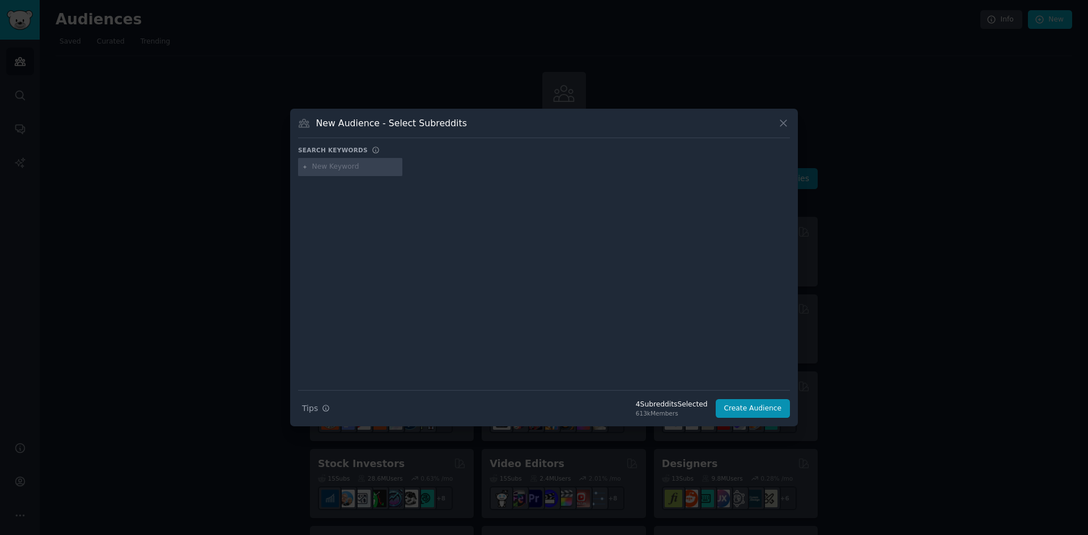
click at [325, 169] on input "text" at bounding box center [355, 167] width 86 height 10
type input "onlyfans"
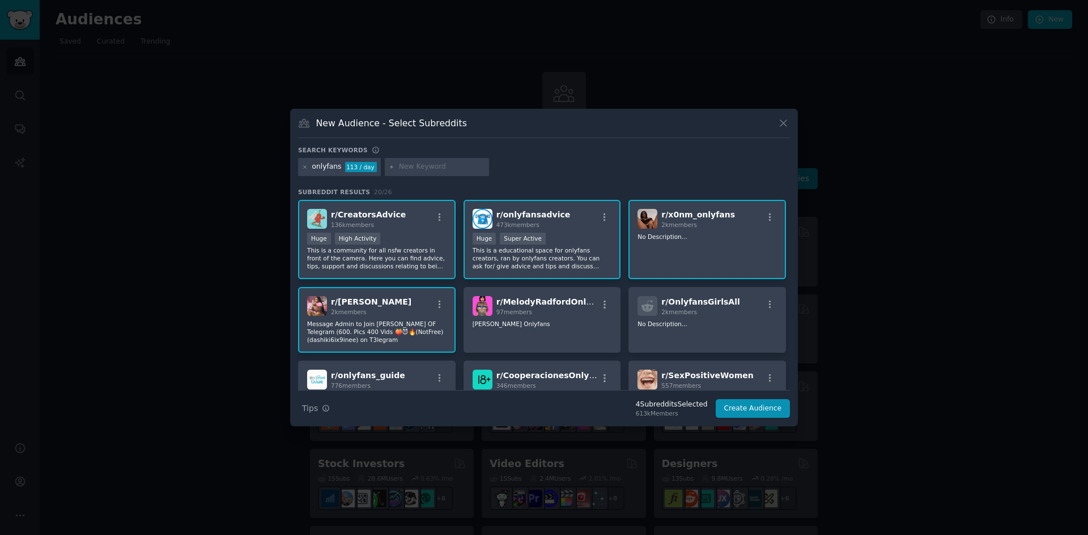
click at [411, 322] on p "Message Admin to Join Emily OF Telegram (600. Pics 400 Vids 🍑😈🔥(NotFree) (dashi…" at bounding box center [376, 332] width 139 height 24
click at [513, 296] on div "r/ MelodyRadfordOnlyfans 97 members Melody Radford Onlyfans" at bounding box center [541, 320] width 157 height 66
click at [389, 198] on div "Subreddit Results 20 / 26 r/ CreatorsAdvice 136k members Huge High Activity Thi…" at bounding box center [544, 289] width 492 height 202
click at [437, 335] on p "Message Admin to Join Emily OF Telegram (600. Pics 400 Vids 🍑😈🔥(NotFree) (dashi…" at bounding box center [376, 332] width 139 height 24
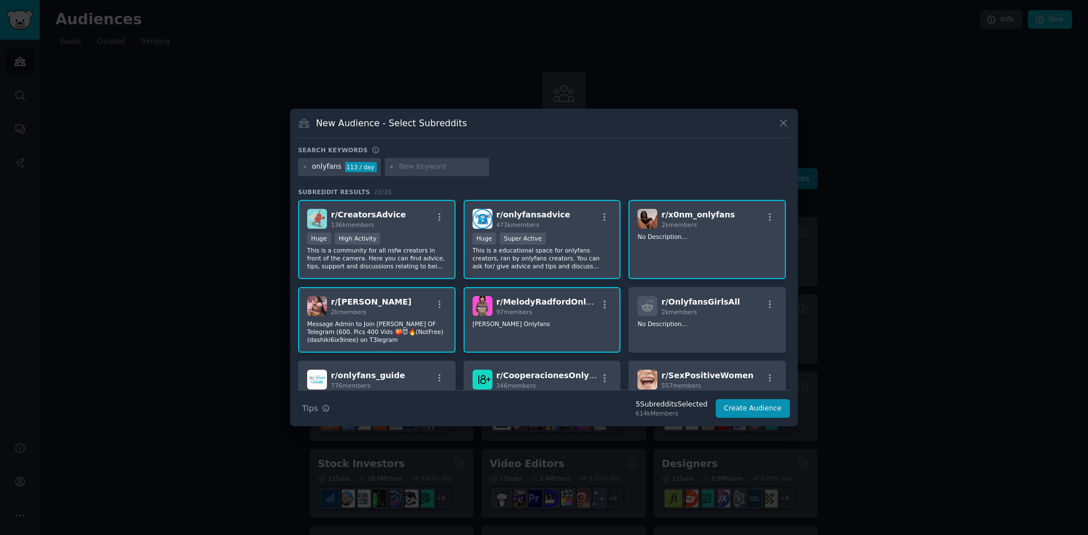
click at [397, 229] on div "r/ CreatorsAdvice 136k members Huge High Activity This is a community for all n…" at bounding box center [376, 240] width 157 height 80
click at [569, 236] on div "Huge Super Active" at bounding box center [541, 240] width 139 height 14
click at [746, 255] on div "r/ x0nm_onlyfans 2k members No Description..." at bounding box center [706, 240] width 157 height 80
click at [433, 301] on button "button" at bounding box center [439, 305] width 14 height 10
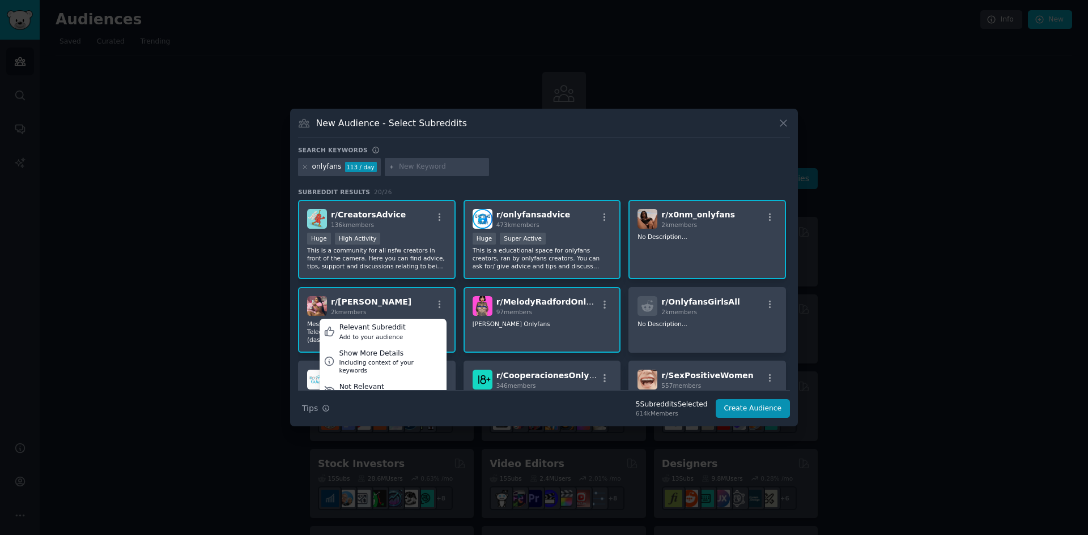
click at [518, 306] on span "r/ MelodyRadfordOnlyfans" at bounding box center [553, 301] width 114 height 9
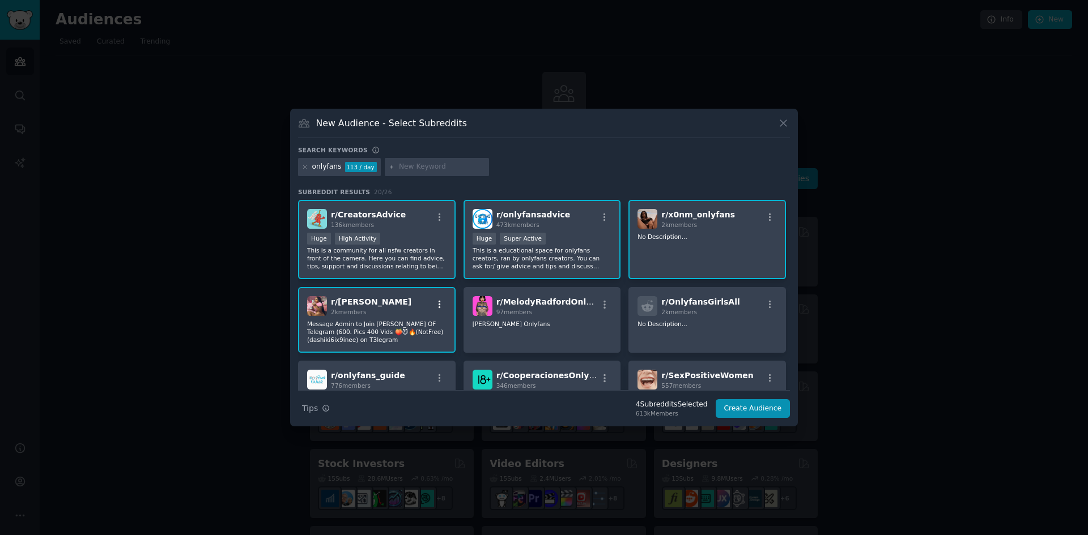
click at [435, 301] on icon "button" at bounding box center [440, 305] width 10 height 10
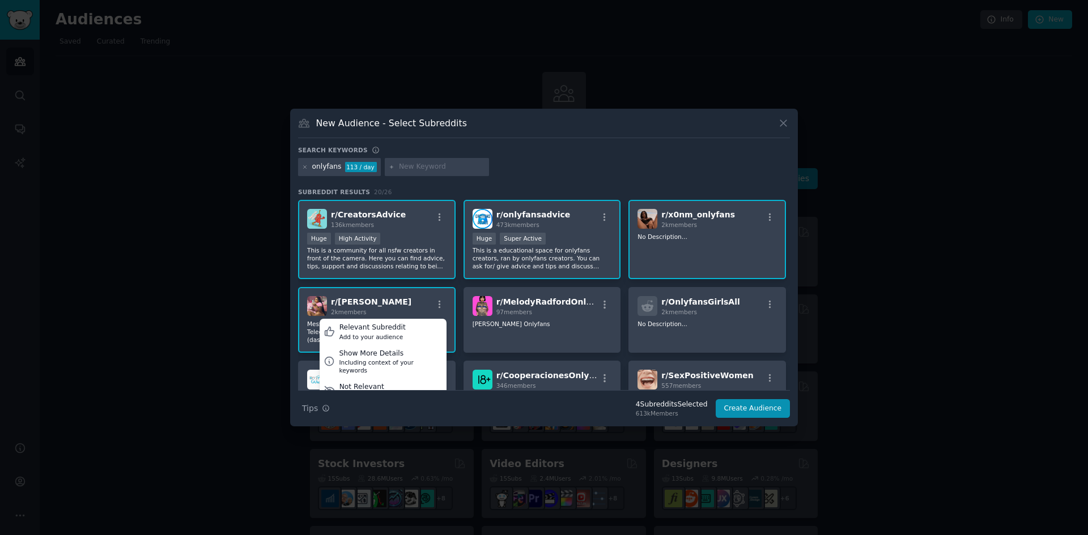
click at [434, 295] on div "r/ Emily_Ears_Onlyfans 2k members Relevant Subreddit Add to your audience Show …" at bounding box center [376, 320] width 157 height 66
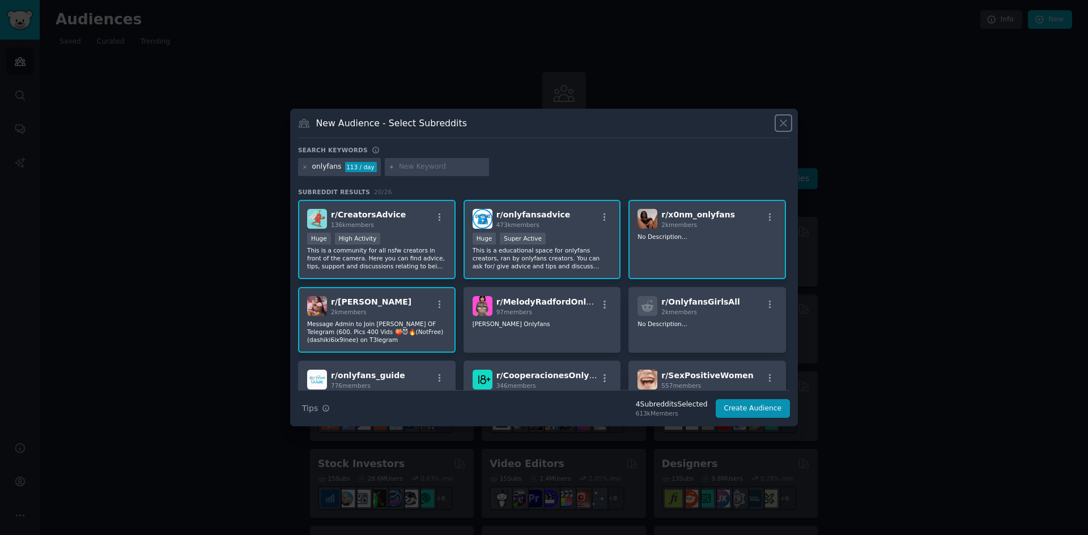
click at [785, 126] on icon at bounding box center [783, 123] width 12 height 12
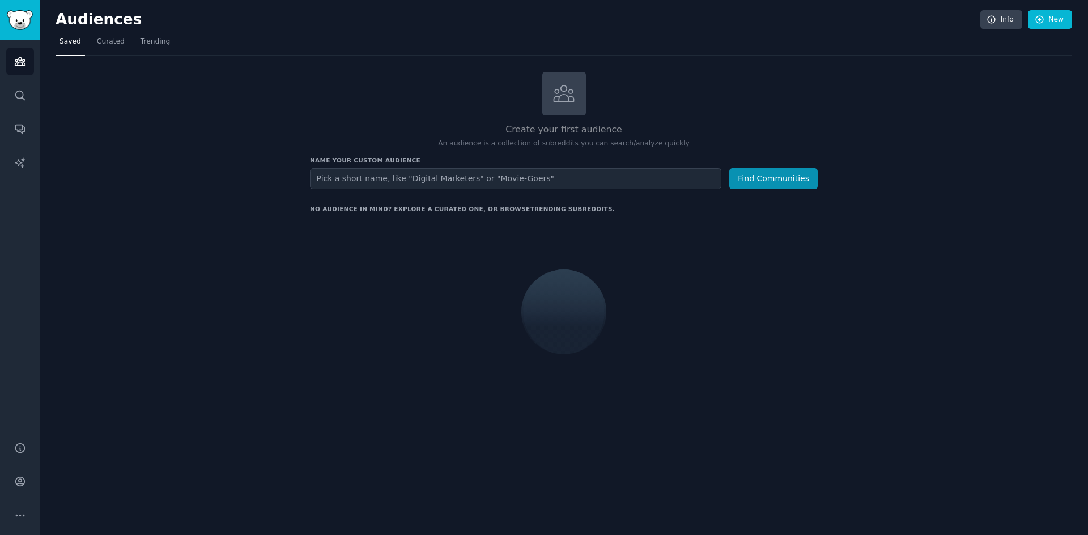
click at [407, 185] on input "text" at bounding box center [515, 178] width 411 height 21
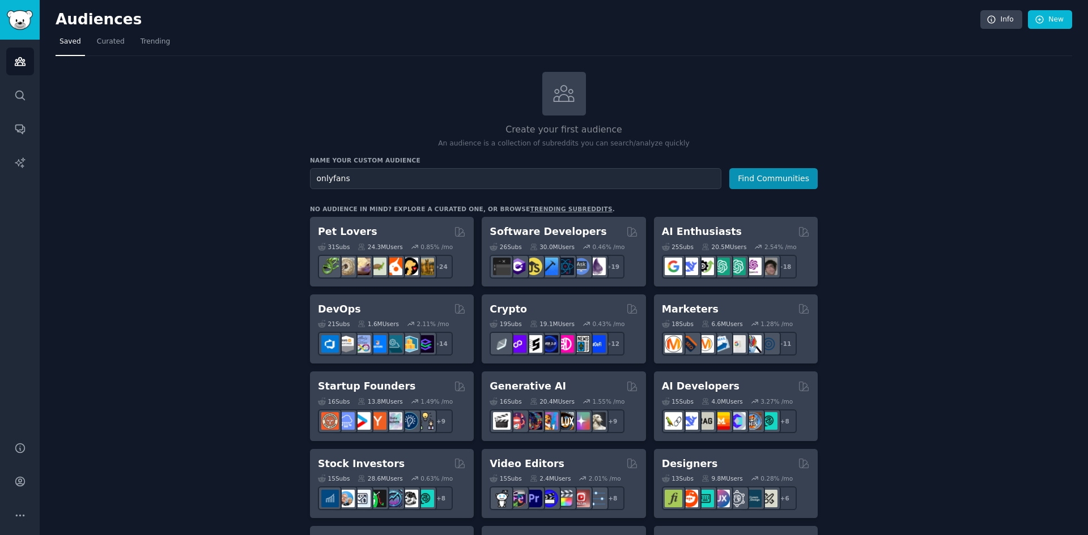
type input "onlyfans"
click at [729, 168] on button "Find Communities" at bounding box center [773, 178] width 88 height 21
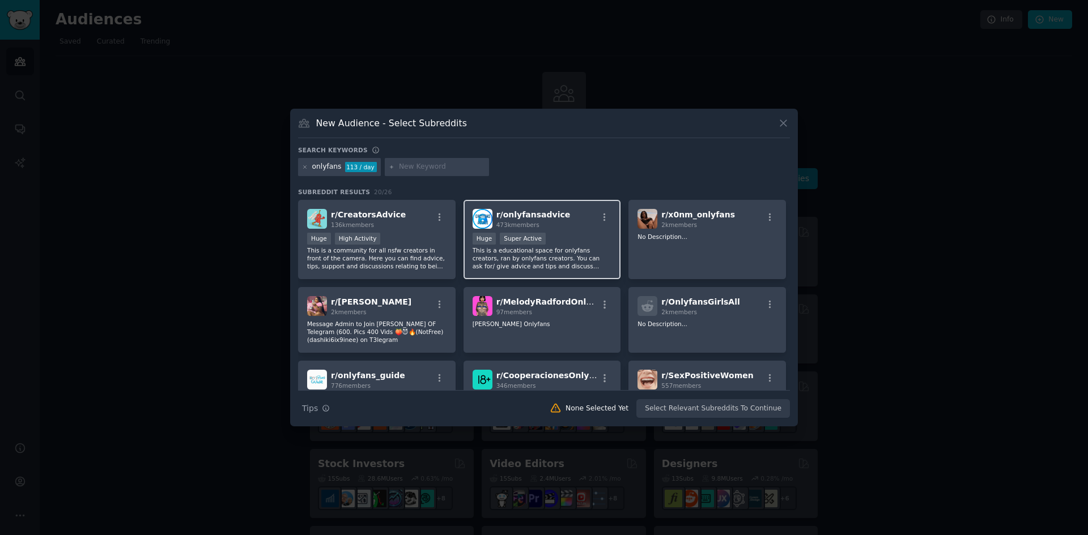
click at [549, 248] on p "This is a educational space for onlyfans creators, ran by onlyfans creators. Yo…" at bounding box center [541, 258] width 139 height 24
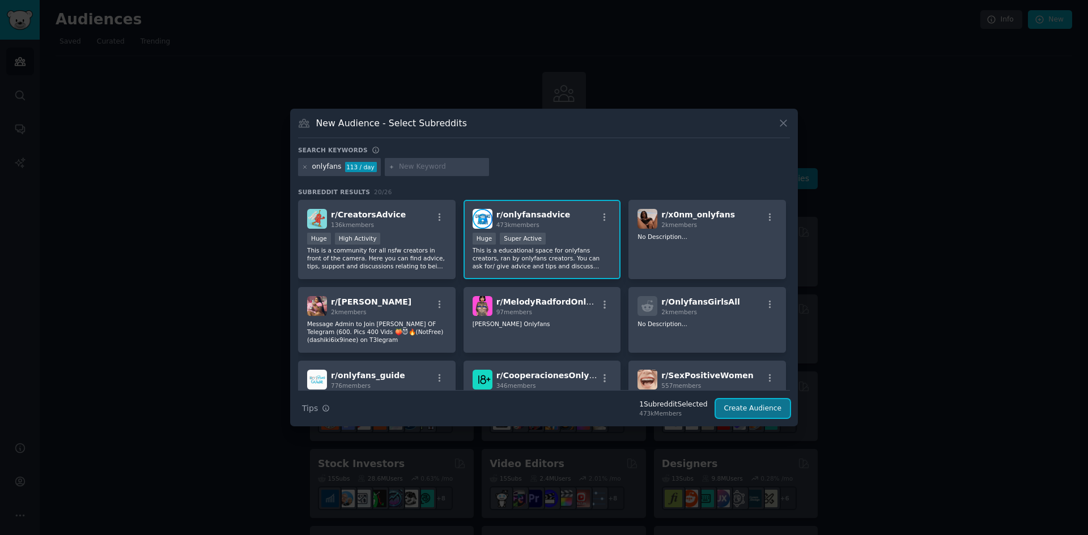
click at [768, 414] on button "Create Audience" at bounding box center [752, 408] width 75 height 19
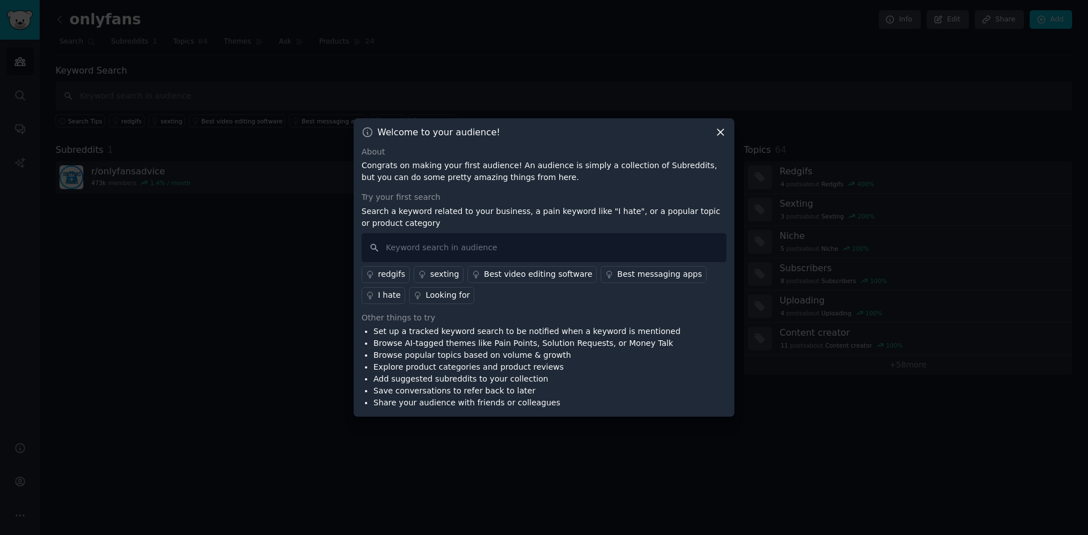
click at [481, 221] on p "Search a keyword related to your business, a pain keyword like "I hate", or a p…" at bounding box center [543, 218] width 365 height 24
click at [401, 289] on div "I hate" at bounding box center [389, 295] width 23 height 12
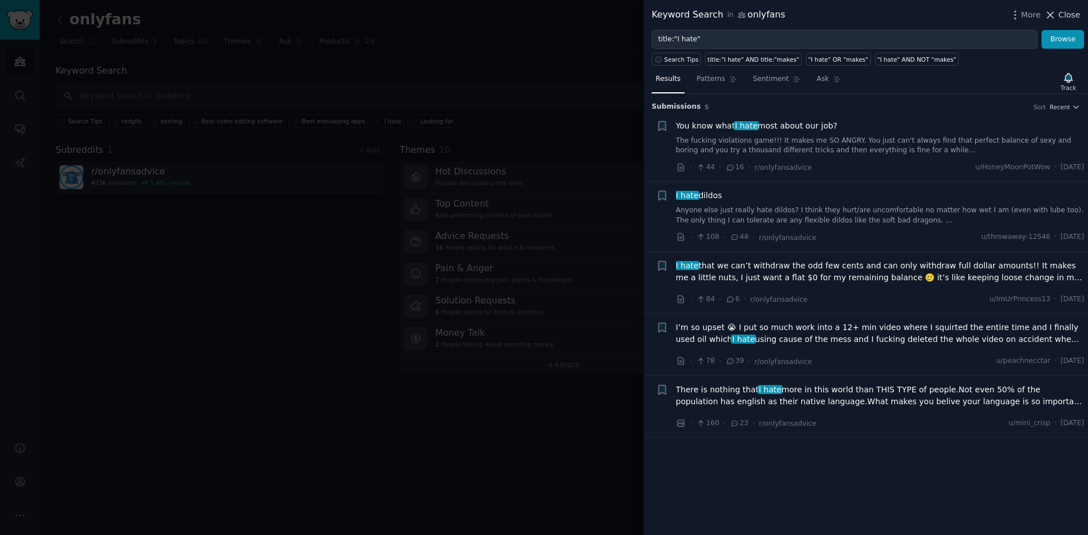
click at [1061, 19] on span "Close" at bounding box center [1069, 15] width 22 height 12
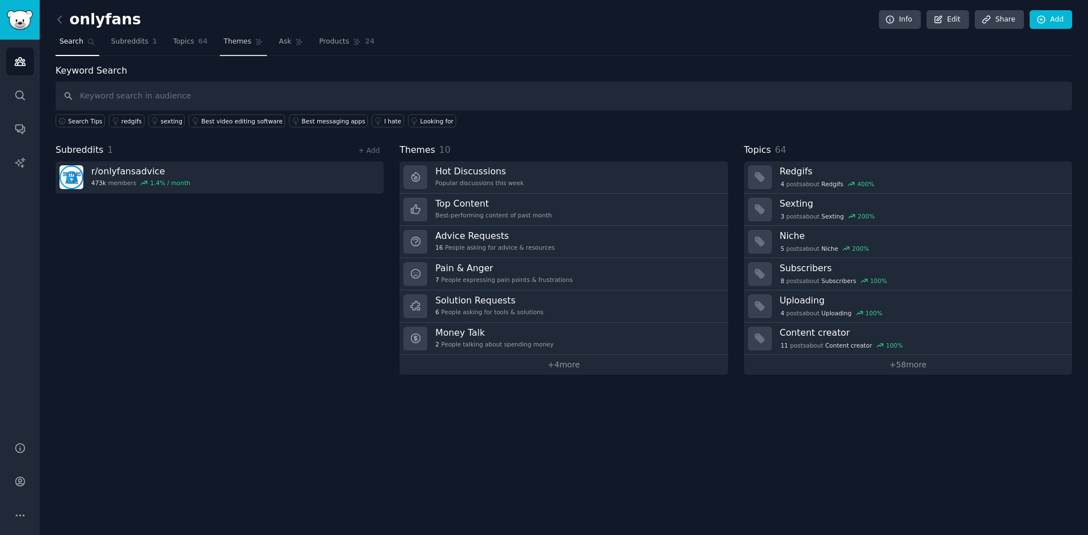
click at [224, 43] on span "Themes" at bounding box center [238, 42] width 28 height 10
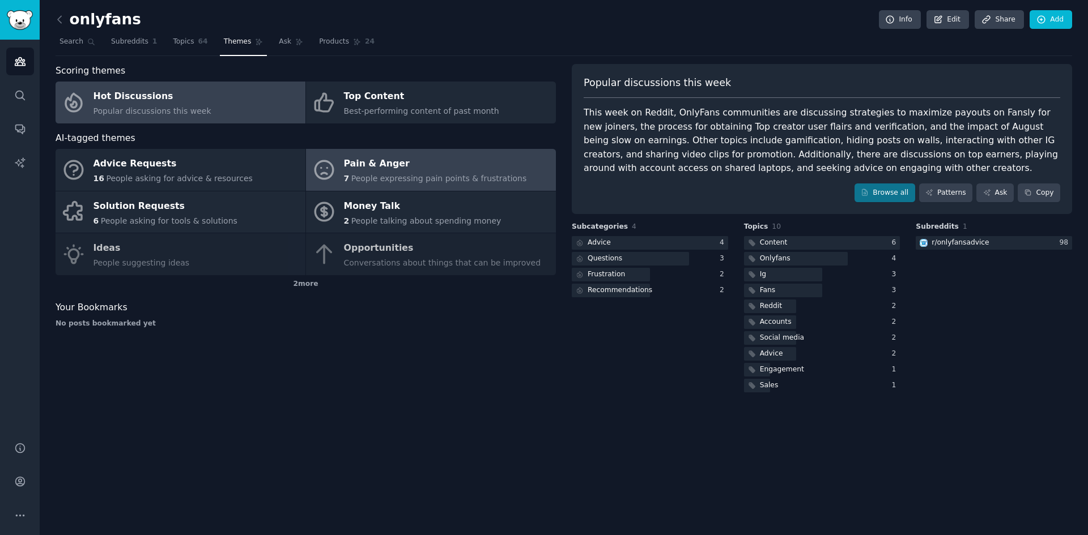
click at [435, 166] on div "Pain & Anger" at bounding box center [435, 164] width 183 height 18
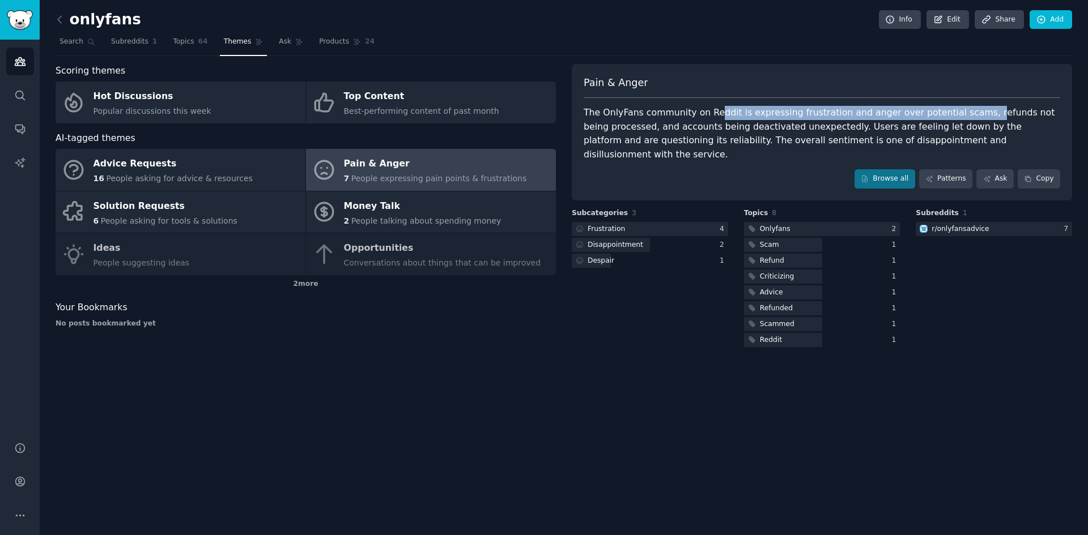
drag, startPoint x: 952, startPoint y: 116, endPoint x: 706, endPoint y: 118, distance: 245.9
click at [707, 118] on div "The OnlyFans community on Reddit is expressing frustration and anger over poten…" at bounding box center [821, 134] width 476 height 56
click at [649, 127] on div "The OnlyFans community on Reddit is expressing frustration and anger over poten…" at bounding box center [821, 134] width 476 height 56
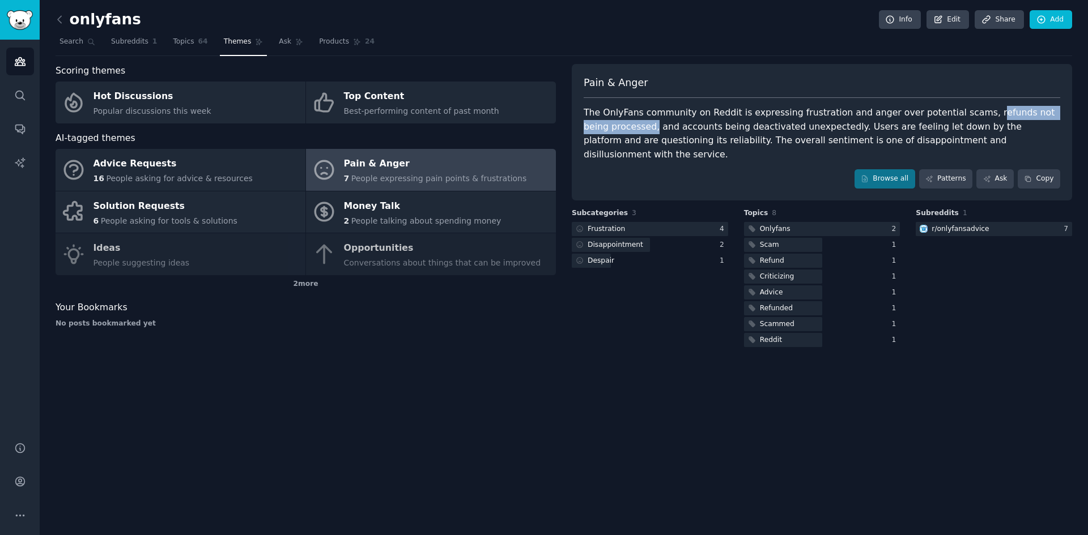
drag, startPoint x: 626, startPoint y: 128, endPoint x: 952, endPoint y: 114, distance: 326.0
click at [952, 114] on div "The OnlyFans community on Reddit is expressing frustration and anger over poten…" at bounding box center [821, 134] width 476 height 56
click at [173, 37] on span "Topics" at bounding box center [183, 42] width 21 height 10
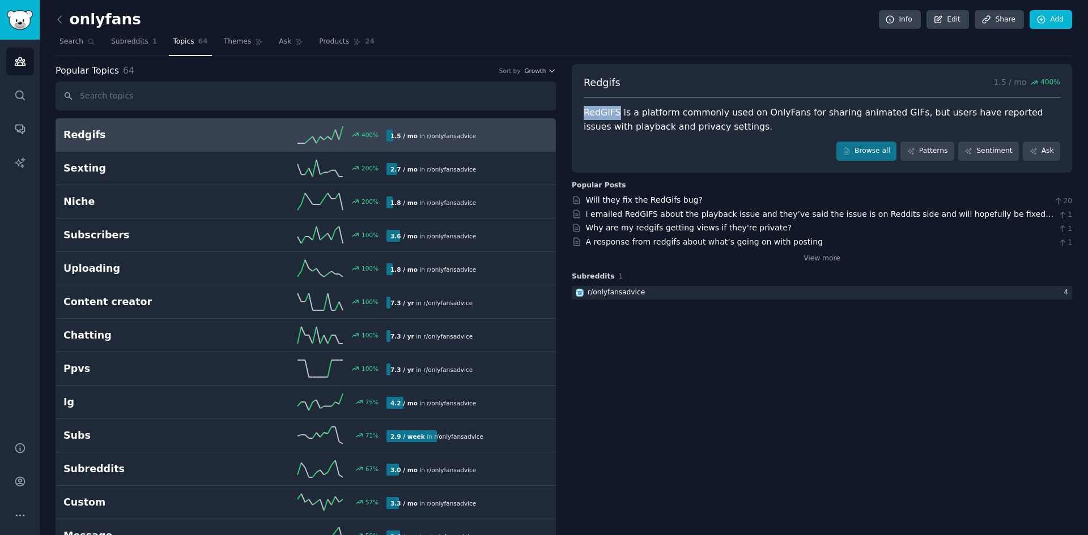
drag, startPoint x: 616, startPoint y: 113, endPoint x: 583, endPoint y: 111, distance: 32.9
click at [583, 111] on div "RedGIFS is a platform commonly used on OnlyFans for sharing animated GIFs, but …" at bounding box center [821, 120] width 476 height 28
copy div "RedGIFS"
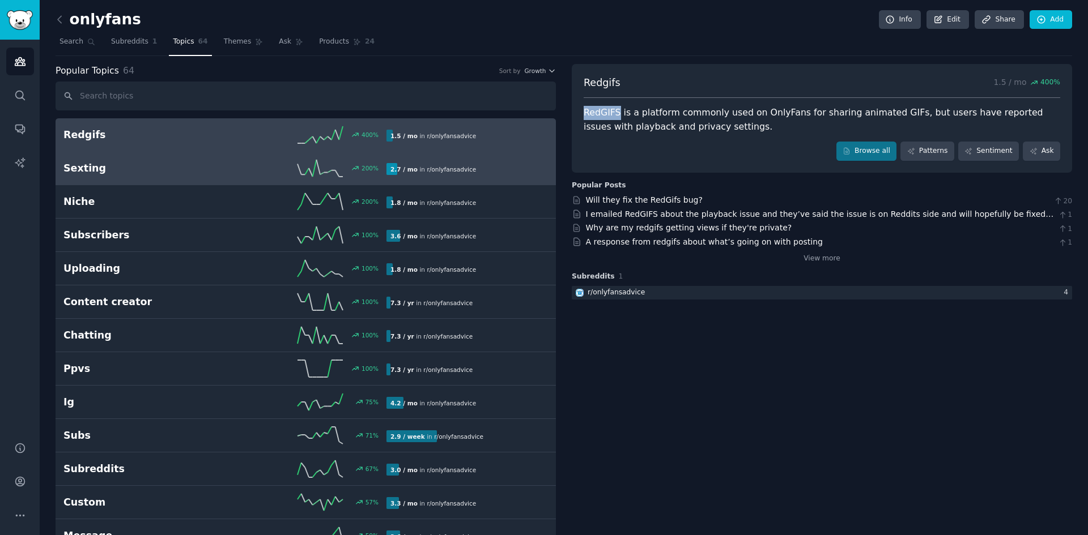
click at [256, 163] on div "200 %" at bounding box center [305, 168] width 161 height 17
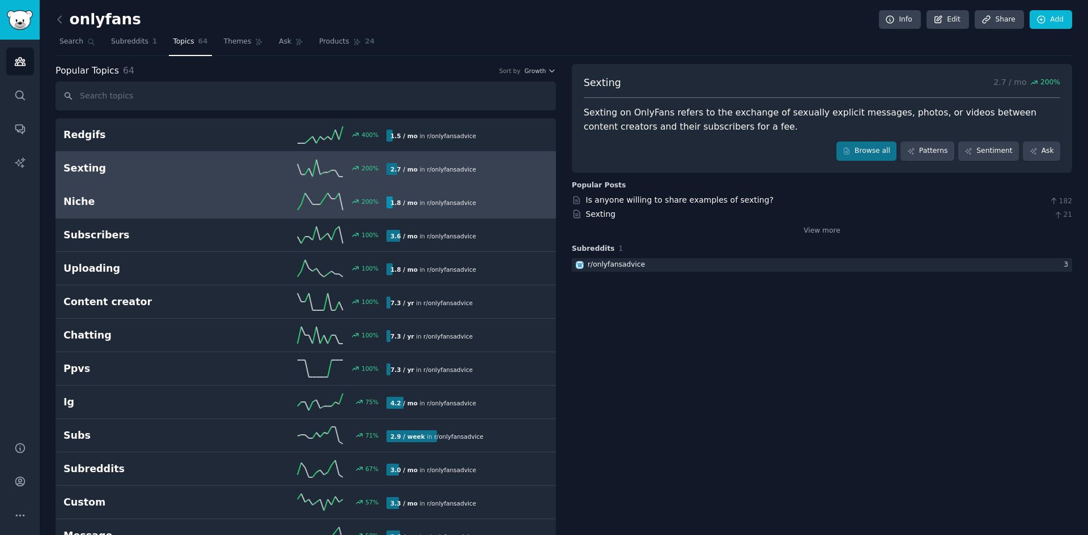
click at [231, 205] on div "200 %" at bounding box center [305, 201] width 161 height 17
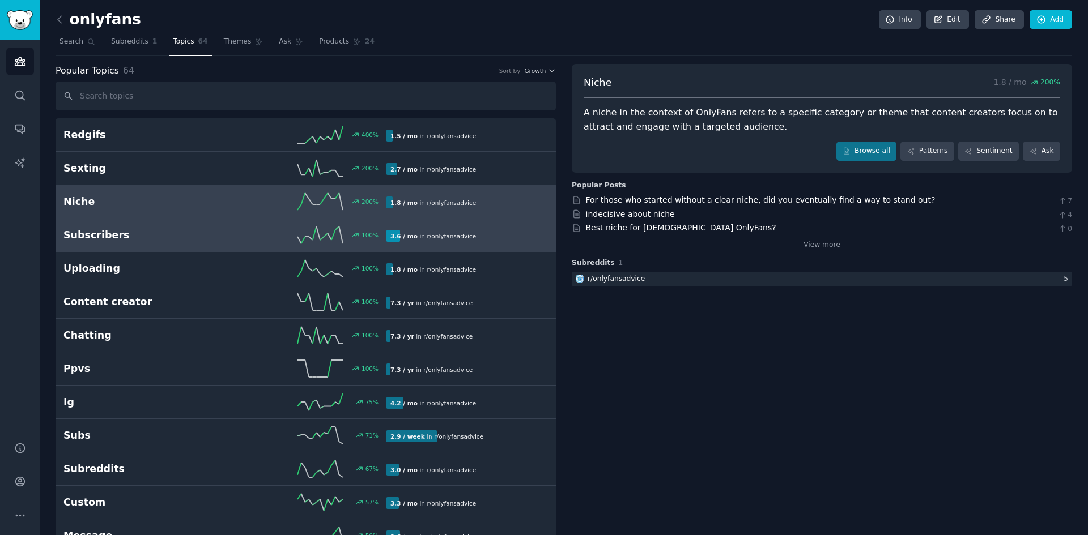
click at [245, 231] on div "100 %" at bounding box center [305, 235] width 161 height 17
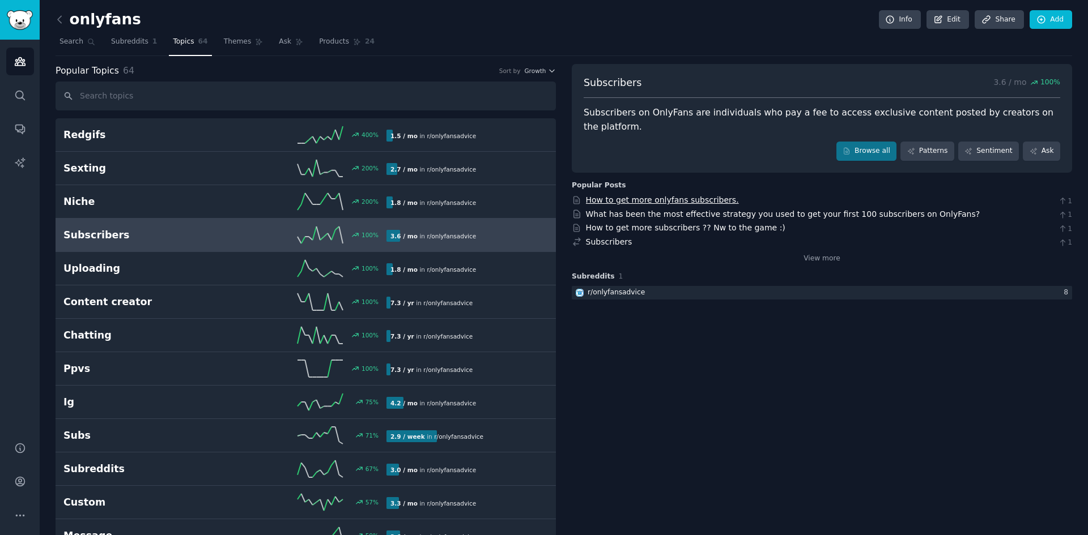
click at [679, 195] on link "How to get more onlyfans subscribers." at bounding box center [662, 199] width 153 height 9
click at [120, 42] on span "Subreddits" at bounding box center [129, 42] width 37 height 10
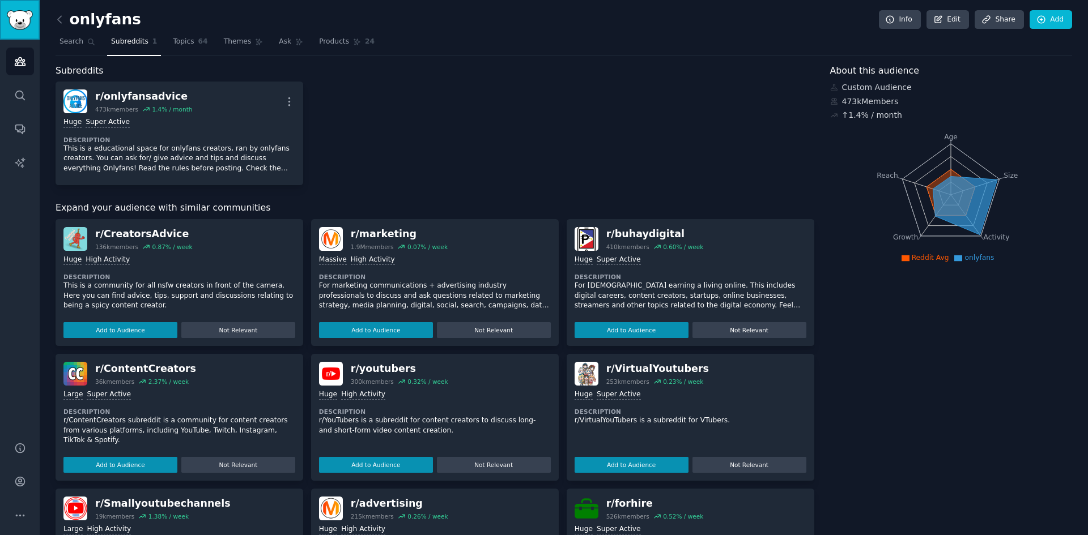
click at [14, 22] on img "Sidebar" at bounding box center [20, 20] width 26 height 20
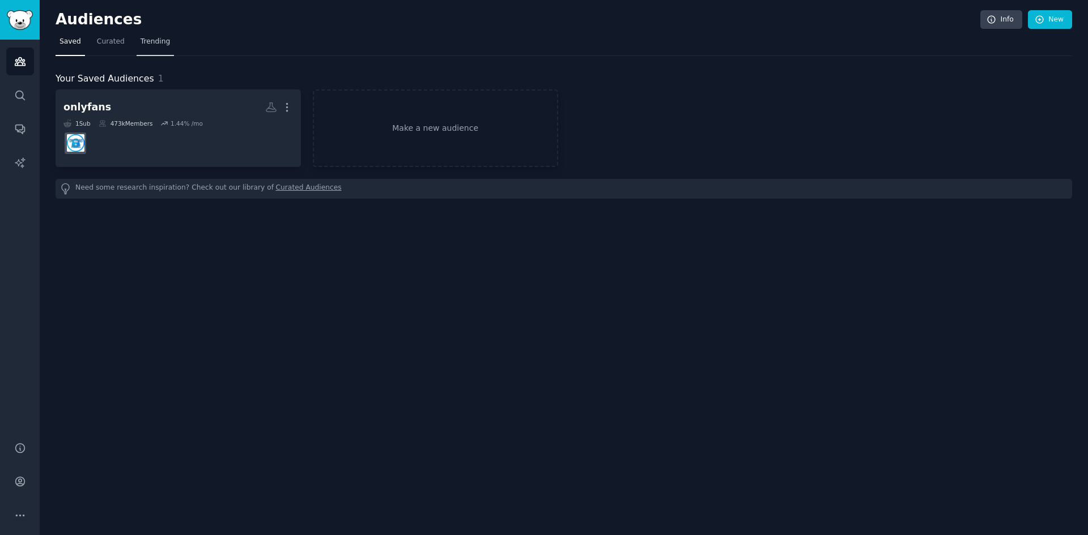
click at [148, 41] on span "Trending" at bounding box center [154, 42] width 29 height 10
